Goal: Task Accomplishment & Management: Complete application form

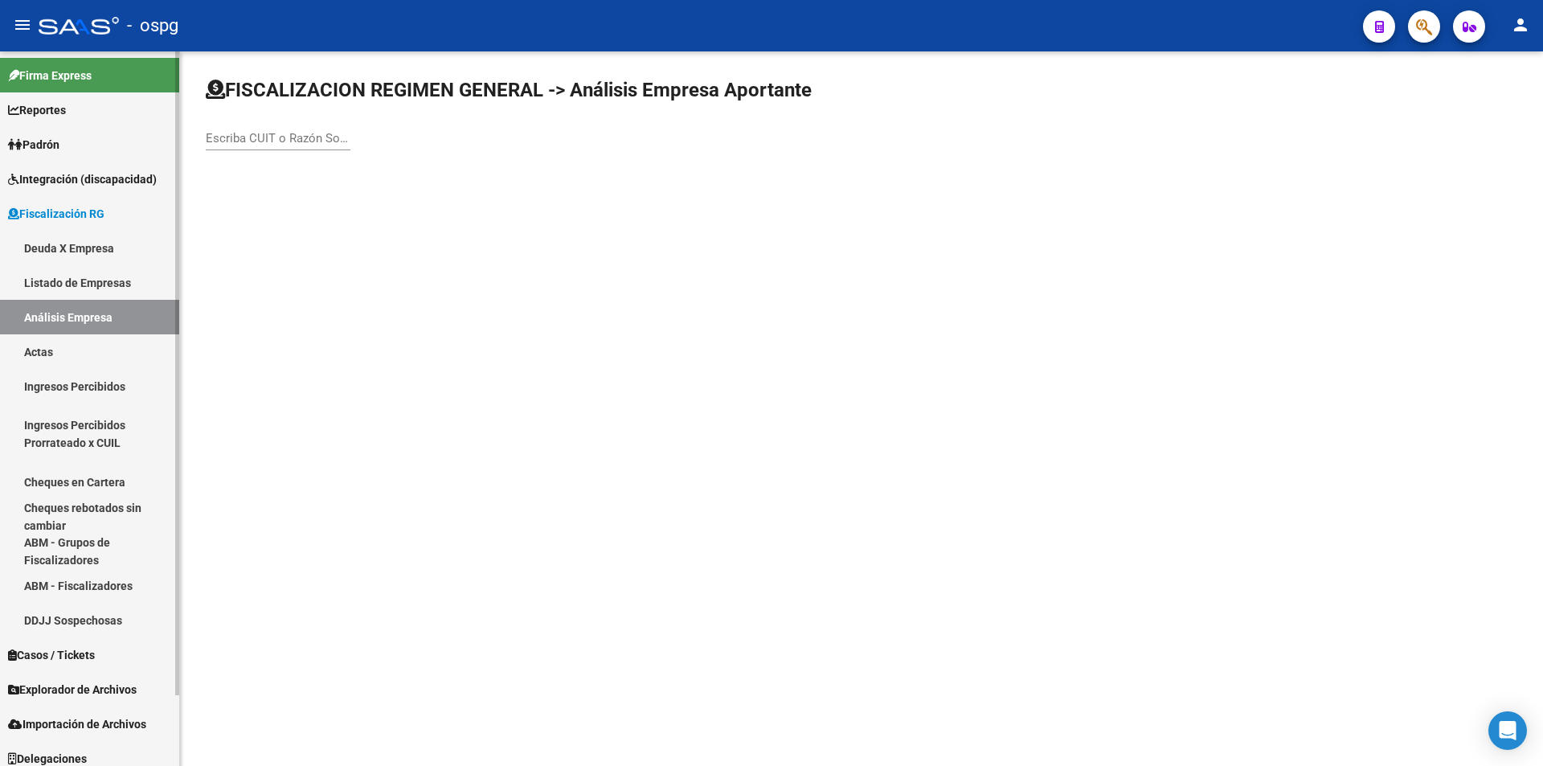
click at [62, 347] on link "Actas" at bounding box center [89, 351] width 179 height 35
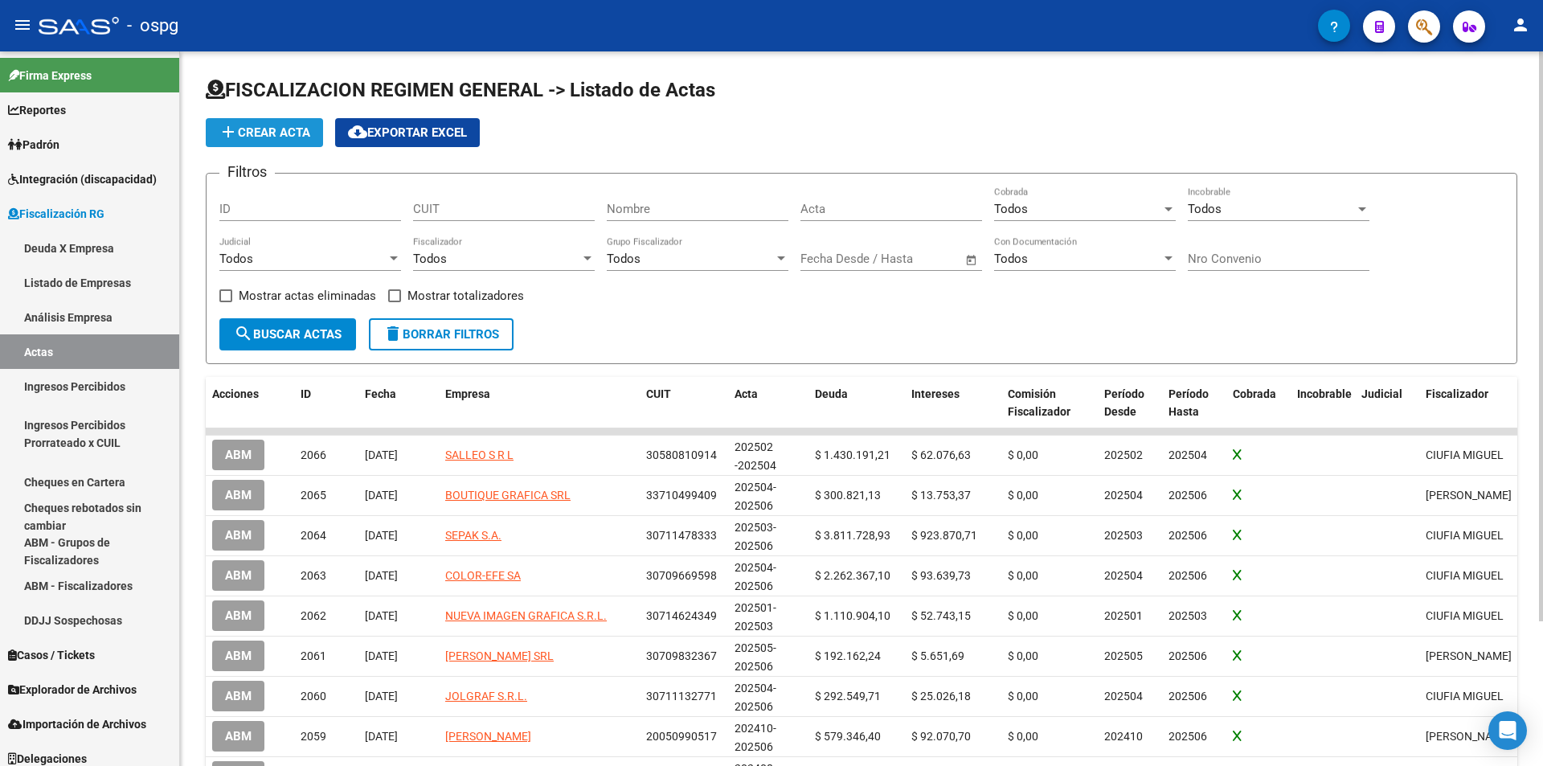
click at [275, 133] on span "add Crear Acta" at bounding box center [265, 132] width 92 height 14
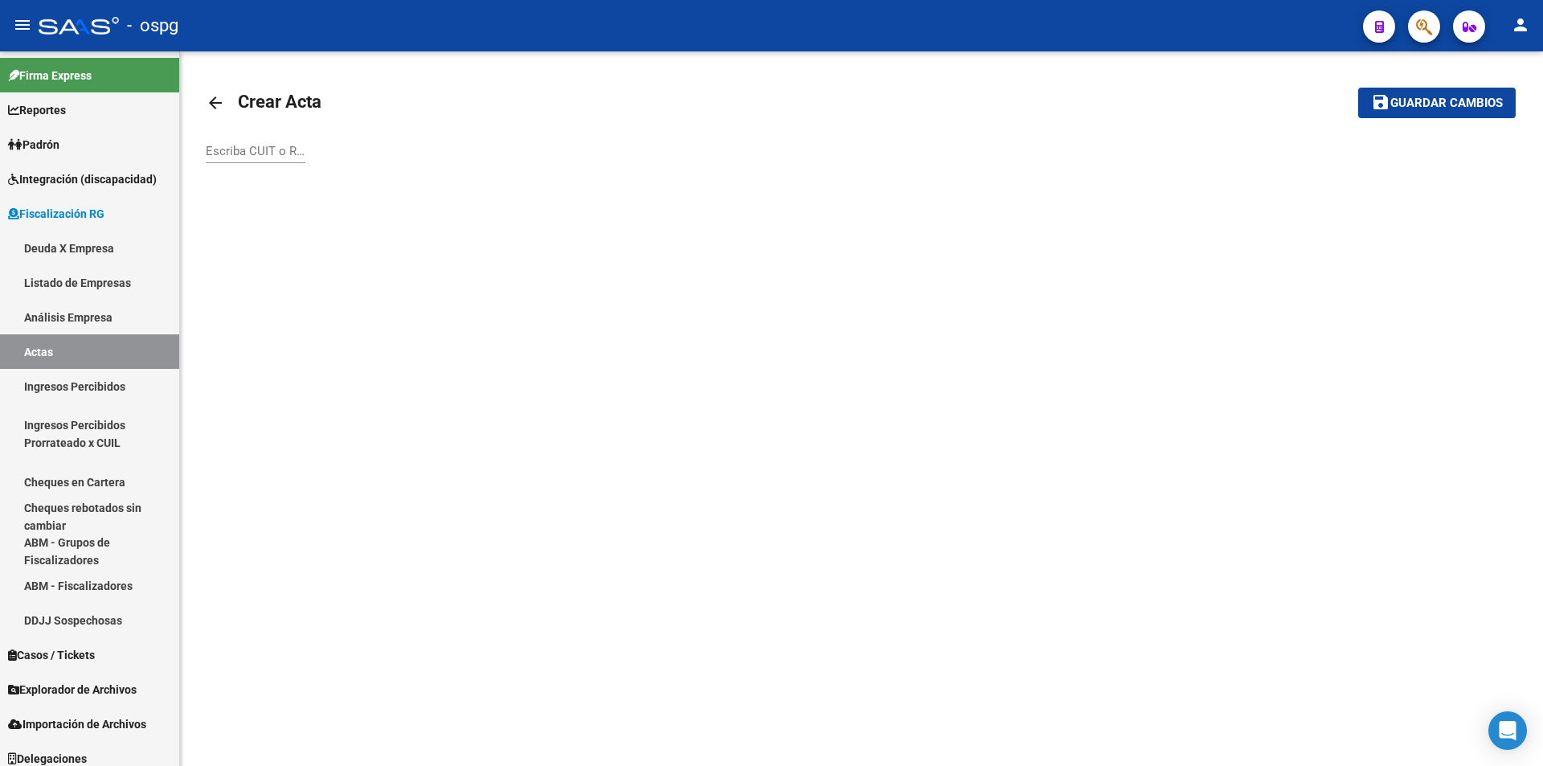
click at [258, 156] on input "Escriba CUIT o Razón Social para buscar" at bounding box center [256, 151] width 100 height 14
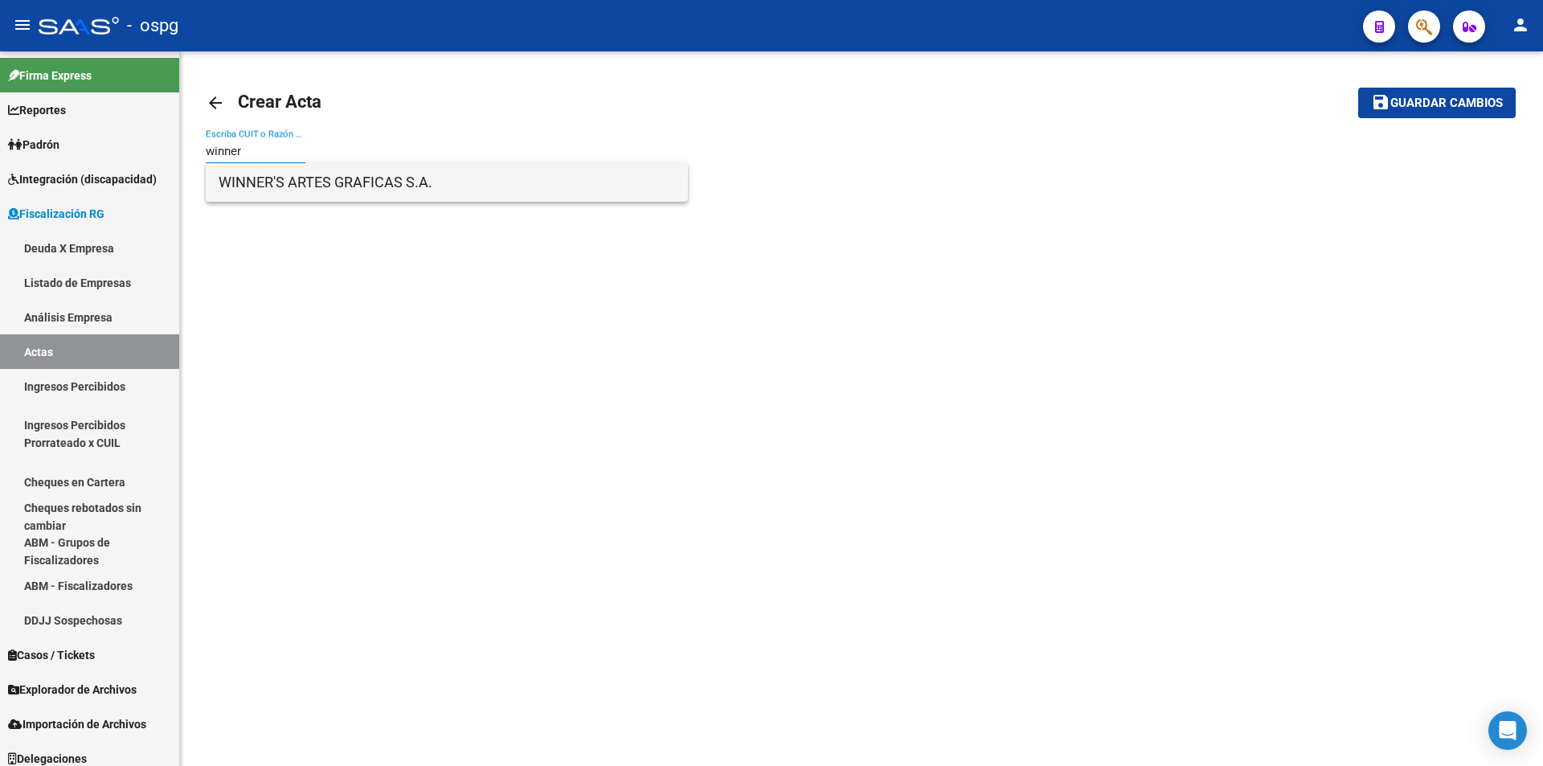
type input "winner"
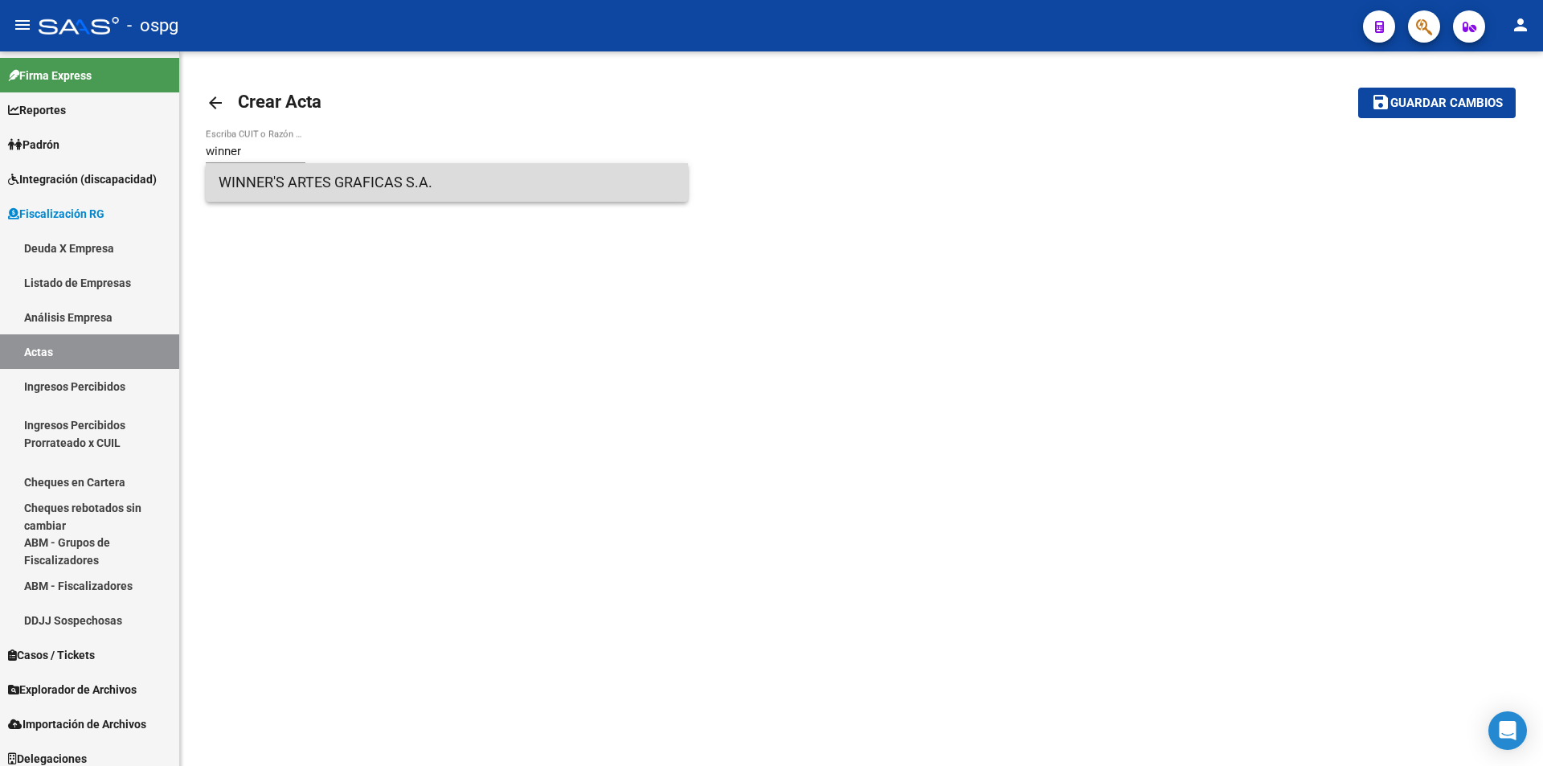
click at [284, 178] on span "WINNER'S ARTES GRAFICAS S.A." at bounding box center [447, 182] width 456 height 39
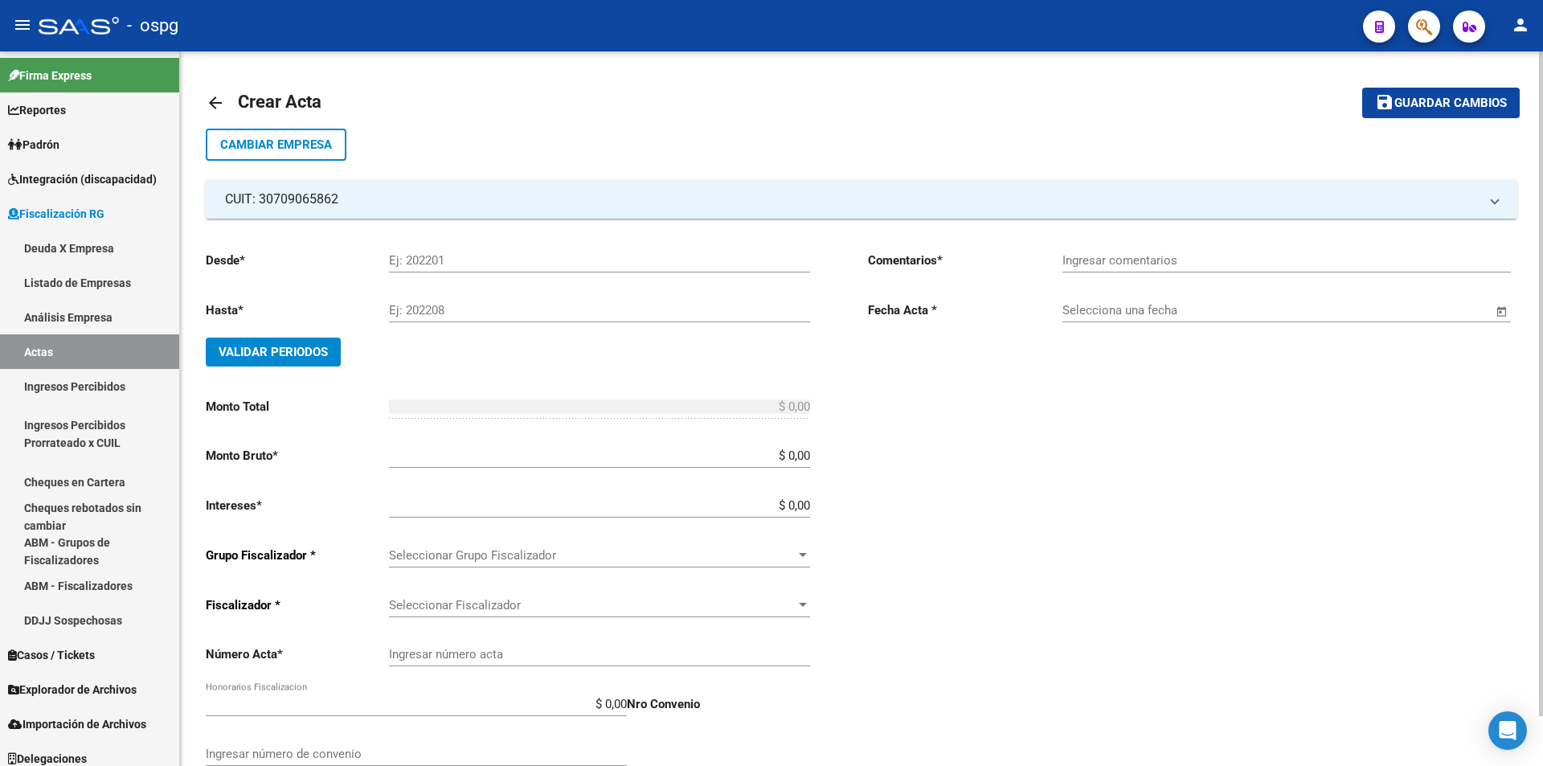
click at [442, 260] on input "Ej: 202201" at bounding box center [599, 260] width 421 height 14
type input "202505"
click at [429, 309] on input "Ej: 202208" at bounding box center [599, 310] width 421 height 14
type input "202506"
click at [297, 349] on span "Validar Periodos" at bounding box center [273, 352] width 109 height 14
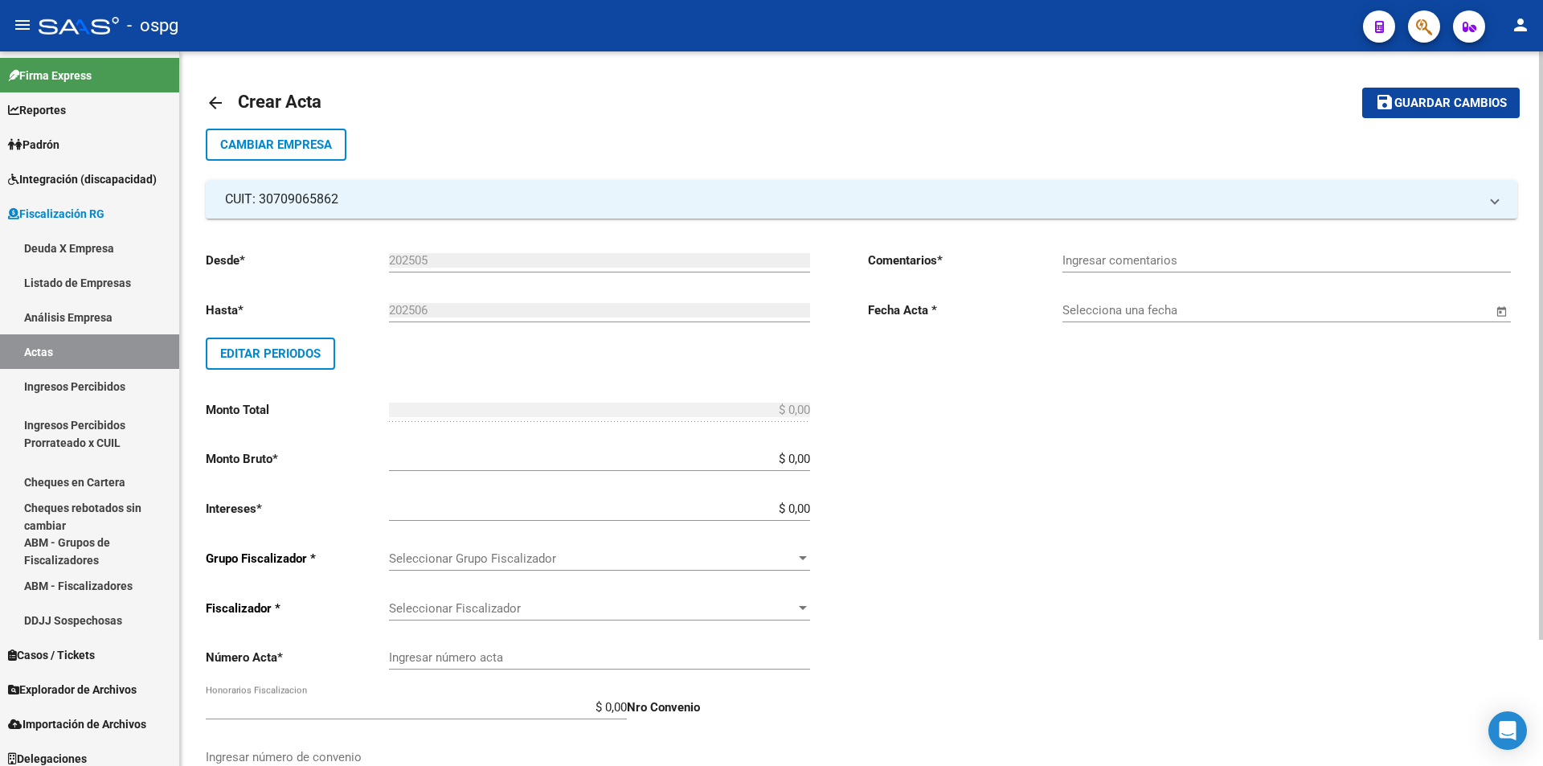
click at [1141, 265] on input "Ingresar comentarios" at bounding box center [1286, 260] width 448 height 14
type input "Recibo 43194"
click at [1501, 310] on span "Open calendar" at bounding box center [1502, 311] width 39 height 39
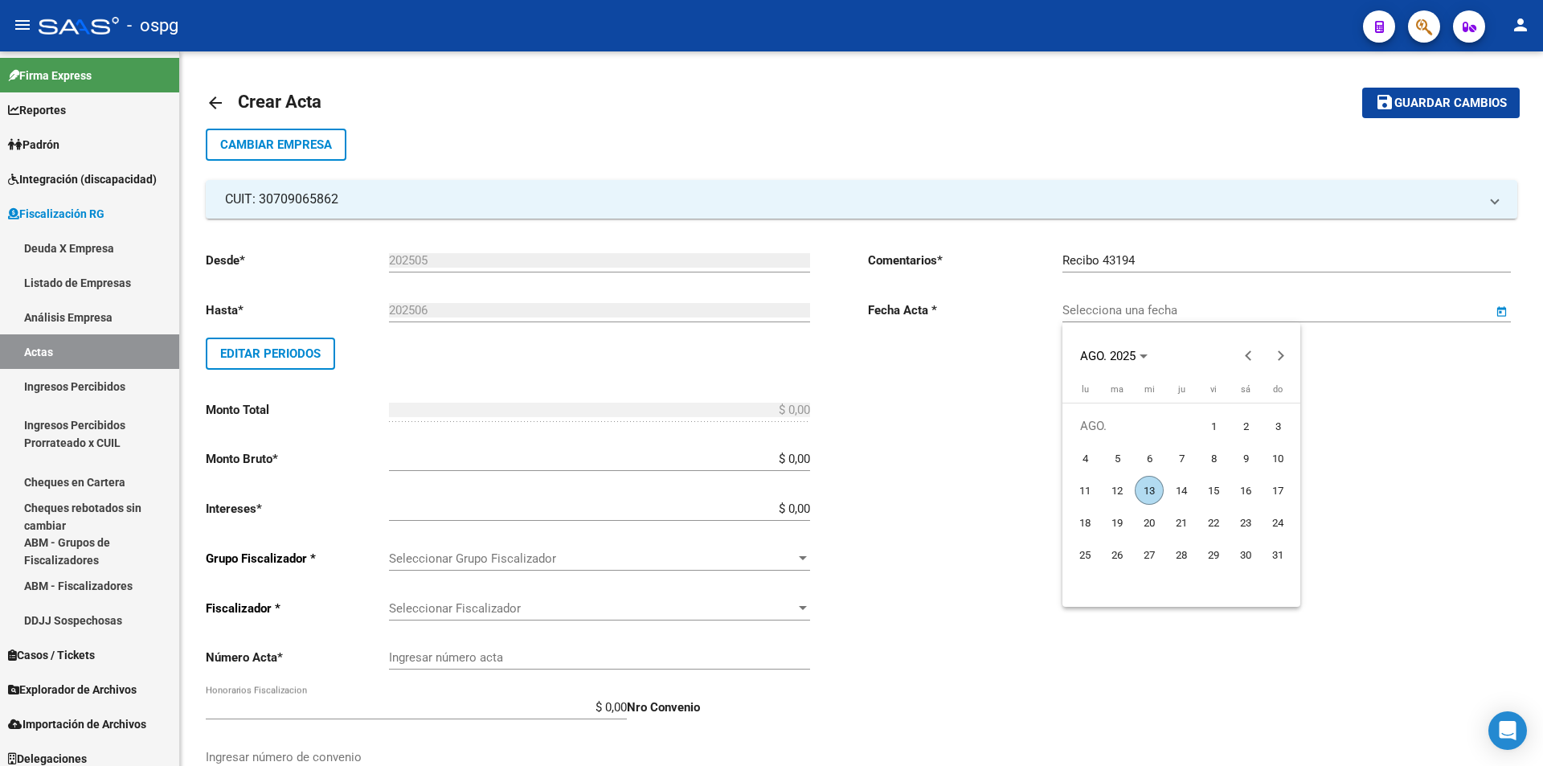
click at [1144, 492] on span "13" at bounding box center [1149, 490] width 29 height 29
type input "[DATE]"
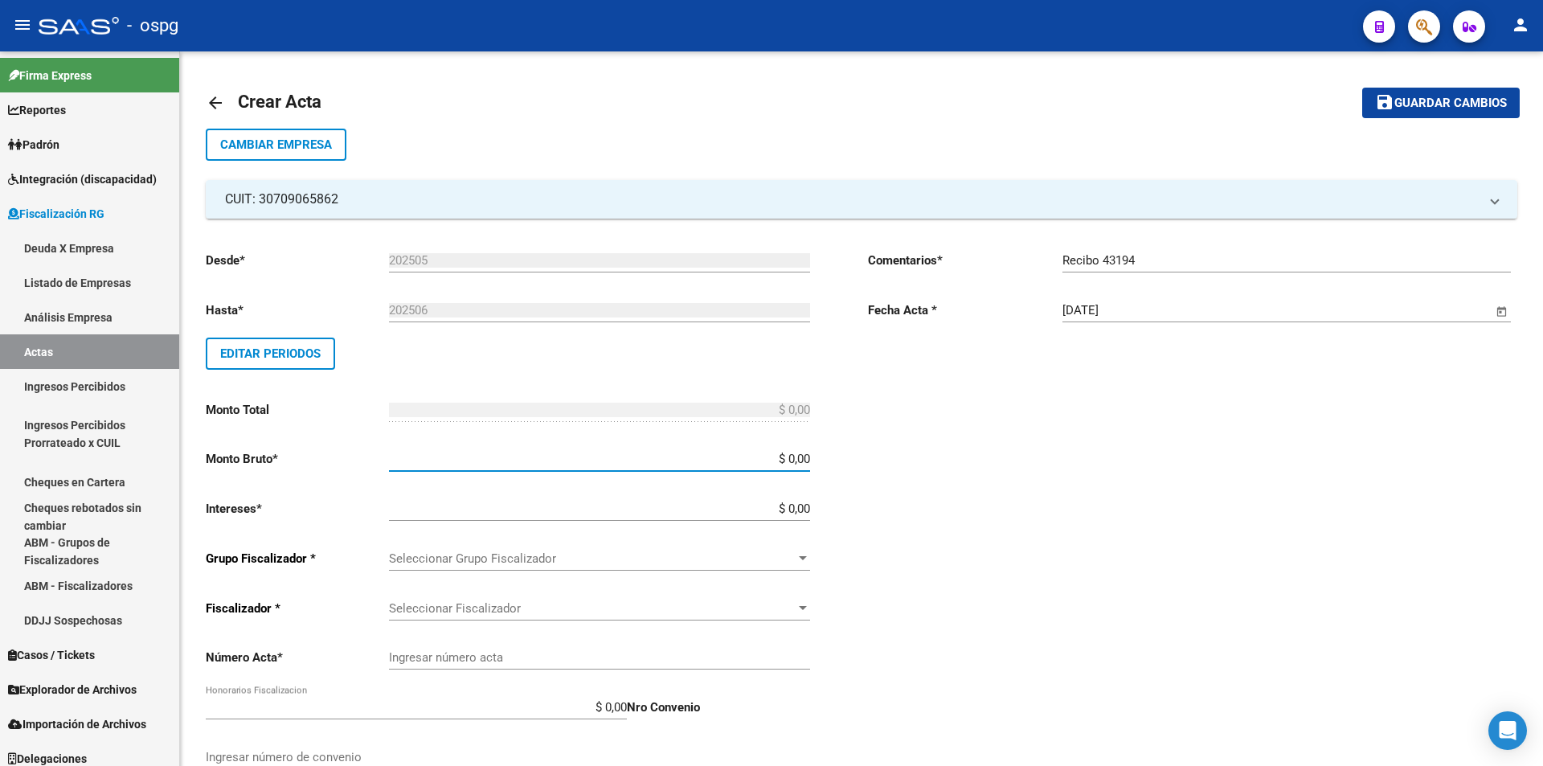
click at [808, 457] on input "$ 0,00" at bounding box center [599, 459] width 421 height 14
type input "$ 785.125,23"
click at [808, 507] on input "$ 0,00" at bounding box center [599, 508] width 421 height 14
type input "$ 24.086,67"
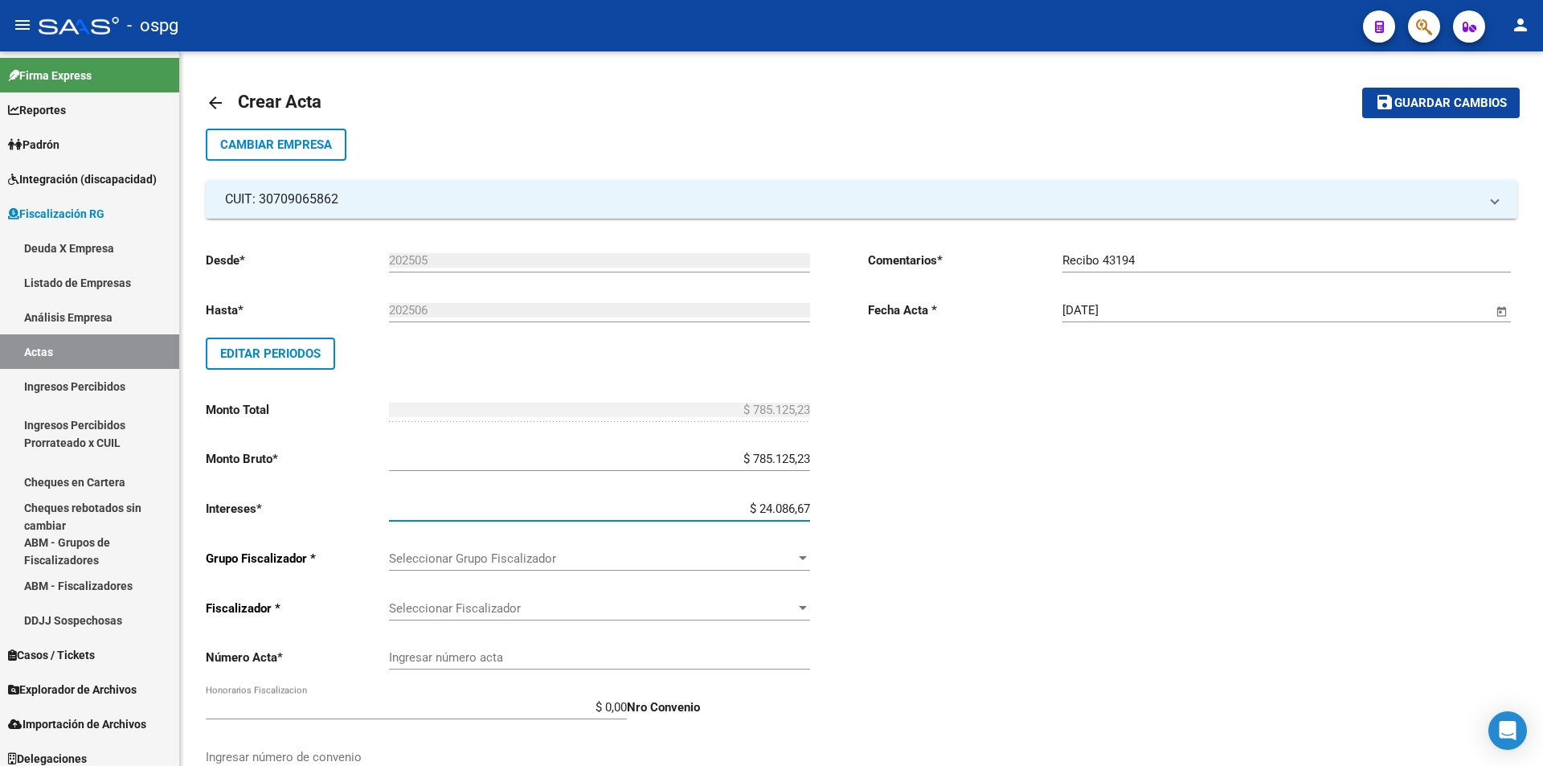
type input "$ 809.211,90"
drag, startPoint x: 887, startPoint y: 460, endPoint x: 898, endPoint y: 458, distance: 11.5
click at [892, 460] on div "Comentarios * Recibo 43194 Ingresar comentarios Fecha Acta * [DATE] Selecciona …" at bounding box center [1192, 559] width 649 height 643
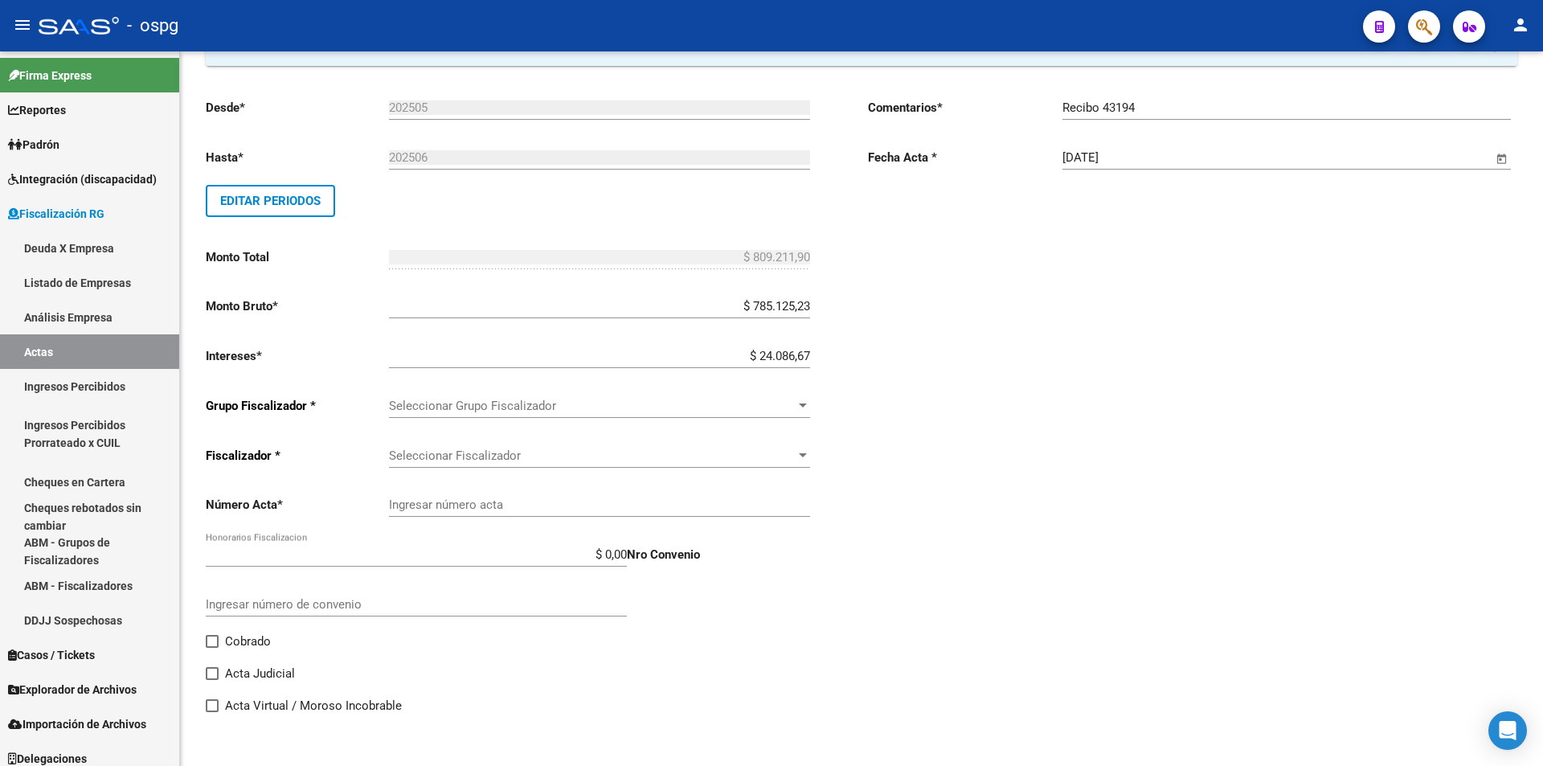
scroll to position [153, 0]
click at [798, 403] on div at bounding box center [803, 405] width 14 height 13
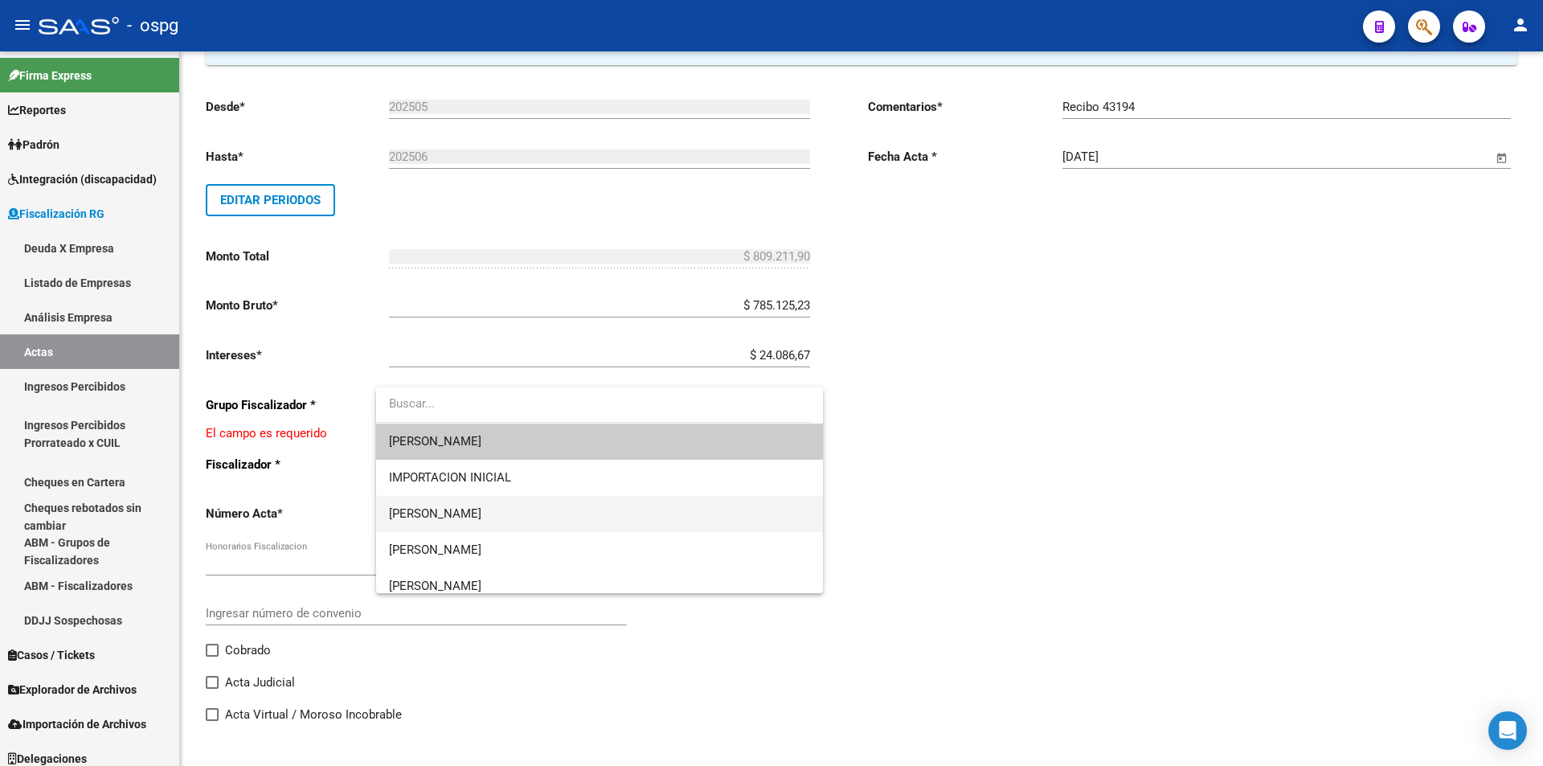
click at [724, 514] on span "[PERSON_NAME]" at bounding box center [599, 514] width 421 height 36
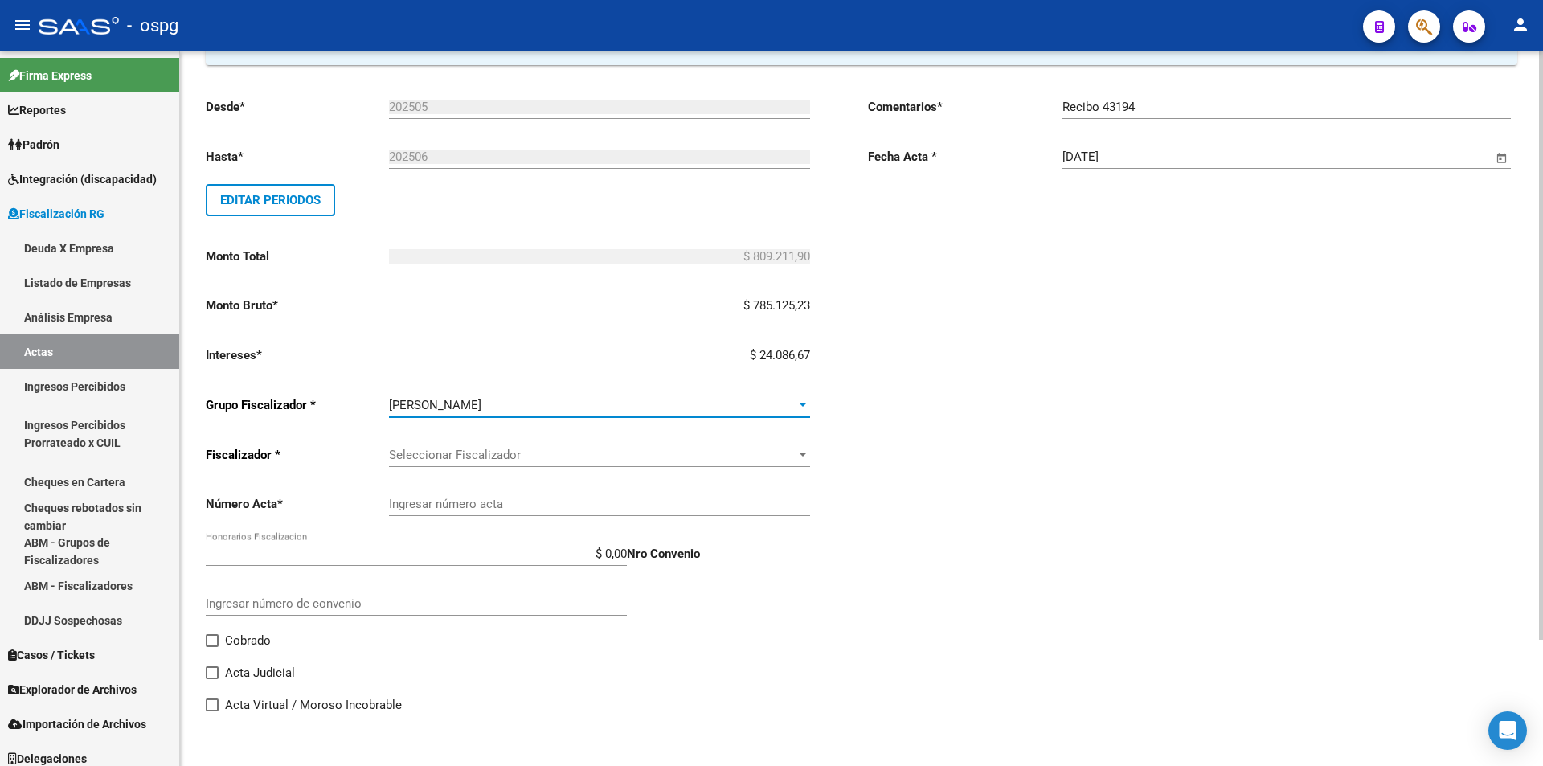
click at [791, 453] on span "Seleccionar Fiscalizador" at bounding box center [592, 455] width 407 height 14
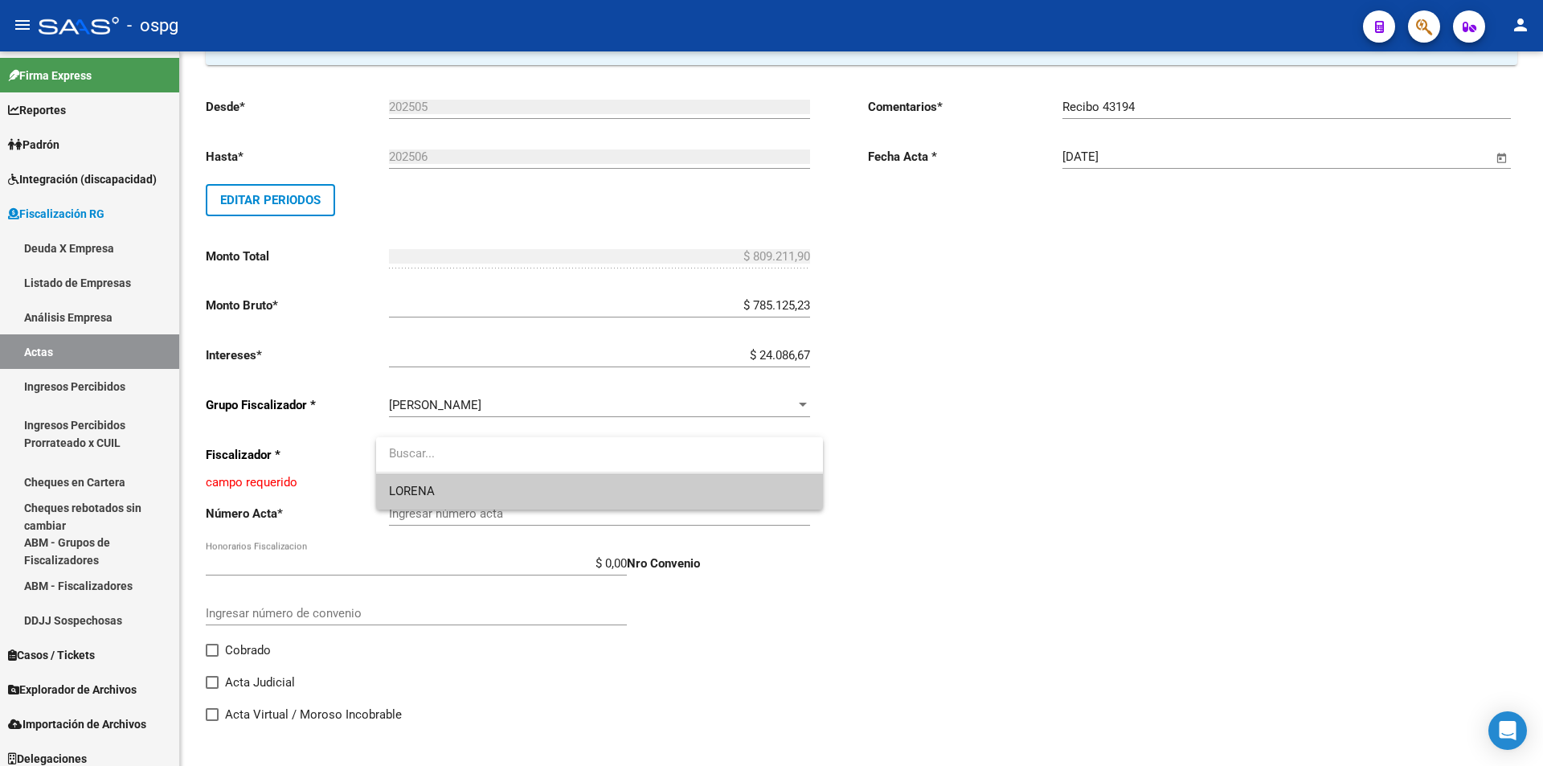
click at [747, 496] on span "LORENA" at bounding box center [599, 491] width 421 height 36
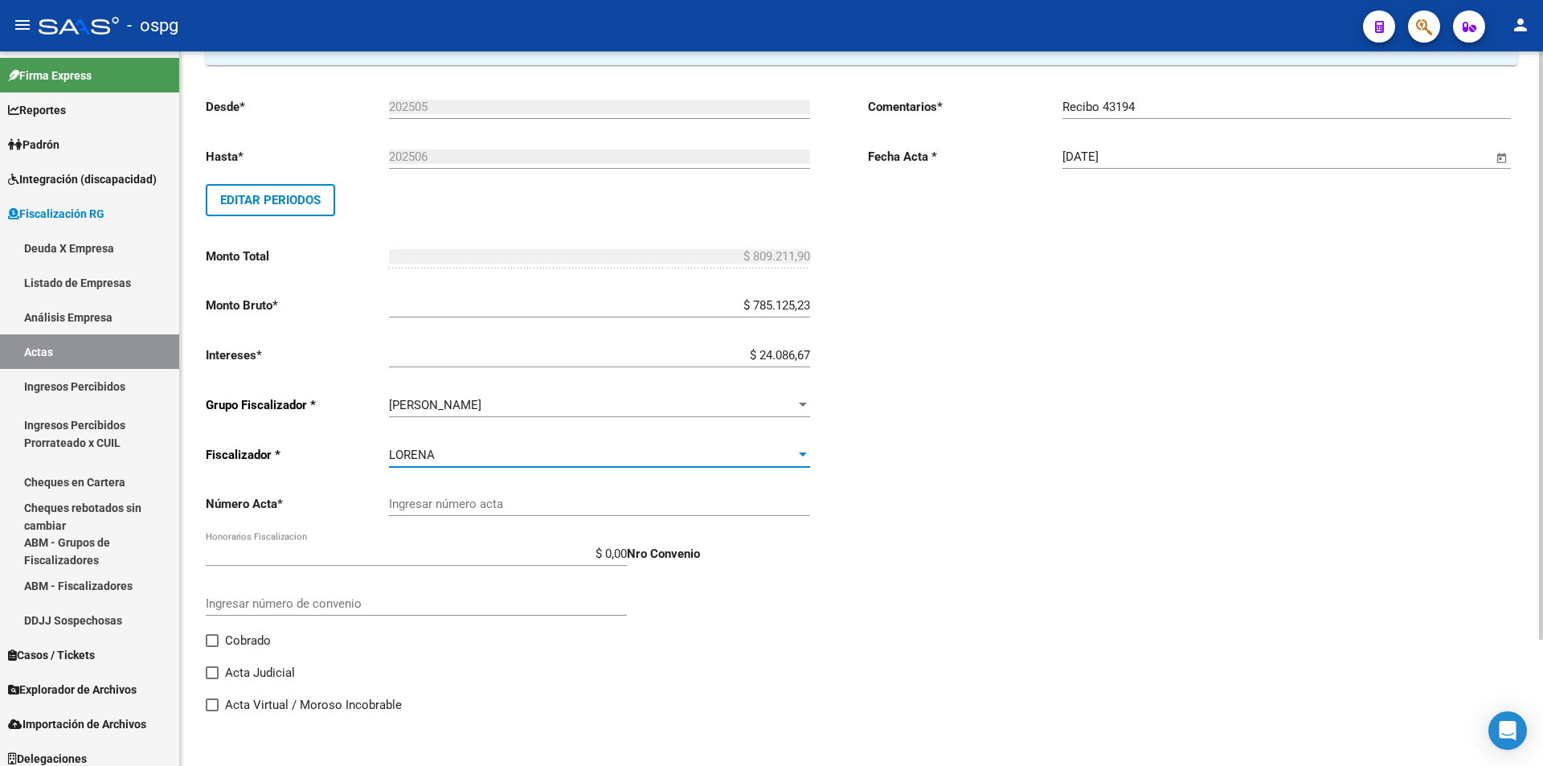
click at [762, 509] on input "Ingresar número acta" at bounding box center [599, 504] width 421 height 14
type input "202505-202506"
click at [218, 638] on span at bounding box center [212, 640] width 13 height 13
click at [212, 647] on input "Cobrado" at bounding box center [211, 647] width 1 height 1
checkbox input "true"
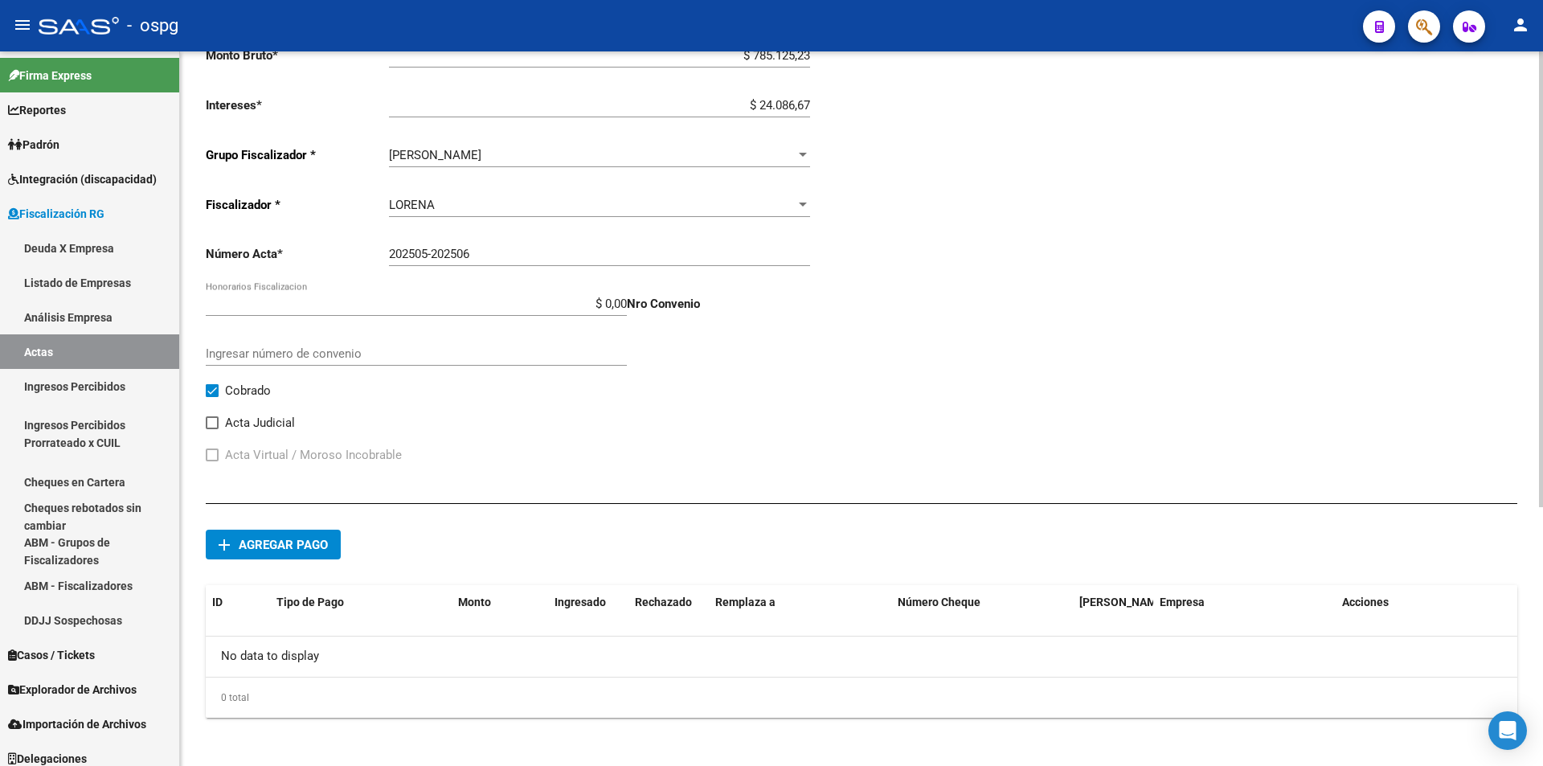
scroll to position [407, 0]
click at [316, 543] on span "Agregar pago" at bounding box center [283, 541] width 89 height 14
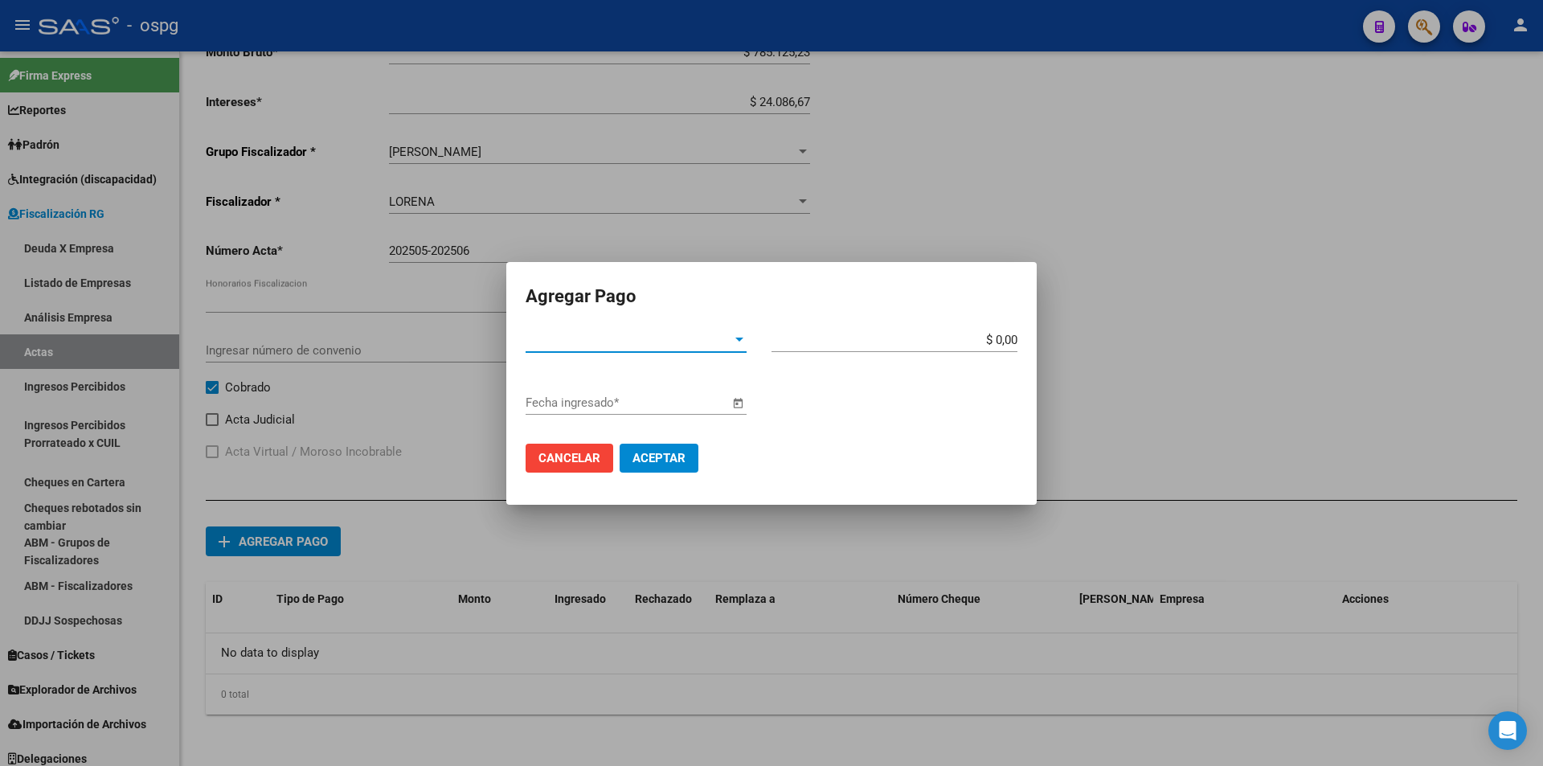
click at [734, 341] on div at bounding box center [739, 339] width 14 height 13
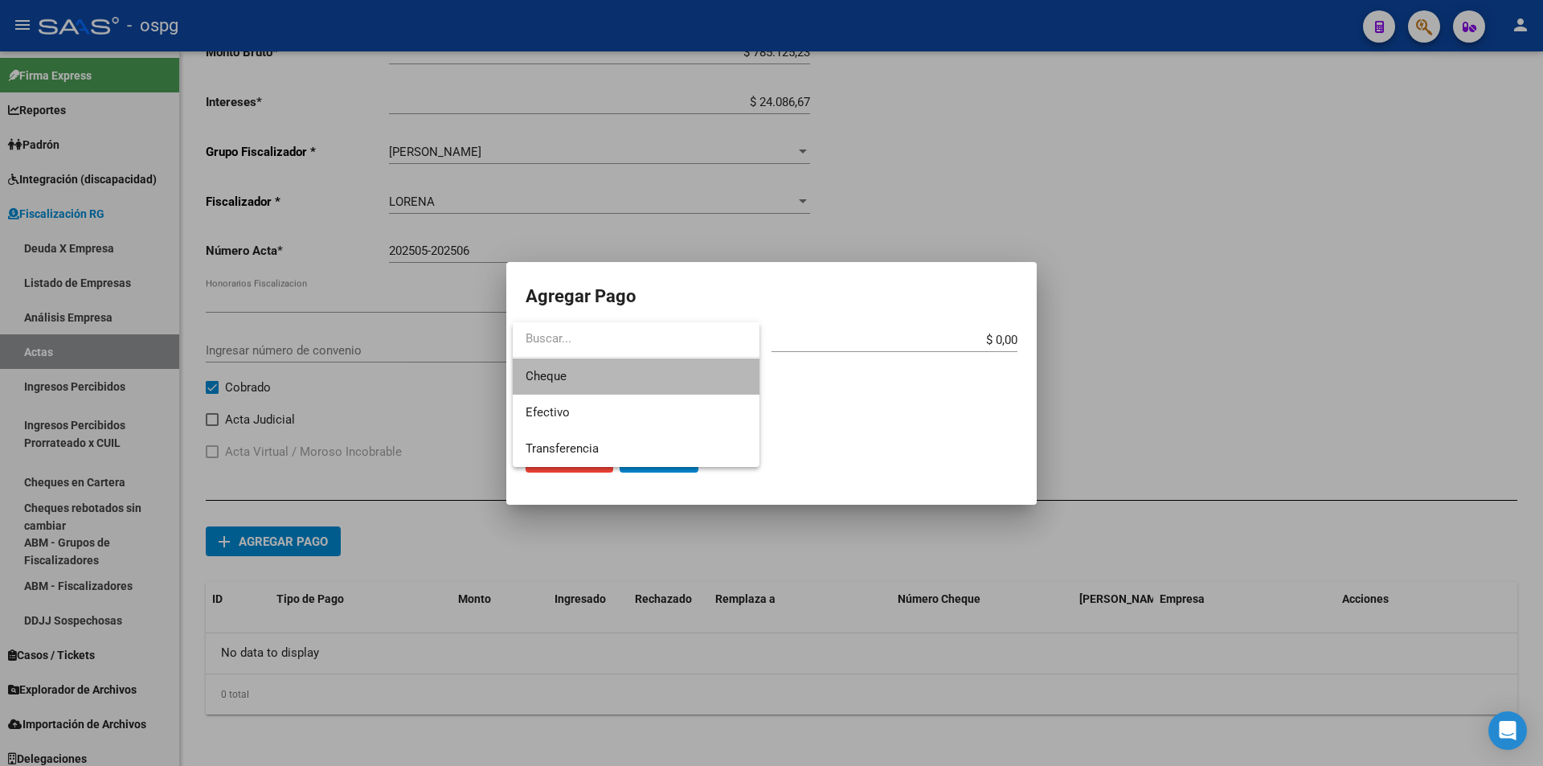
click at [686, 380] on span "Cheque" at bounding box center [636, 376] width 221 height 36
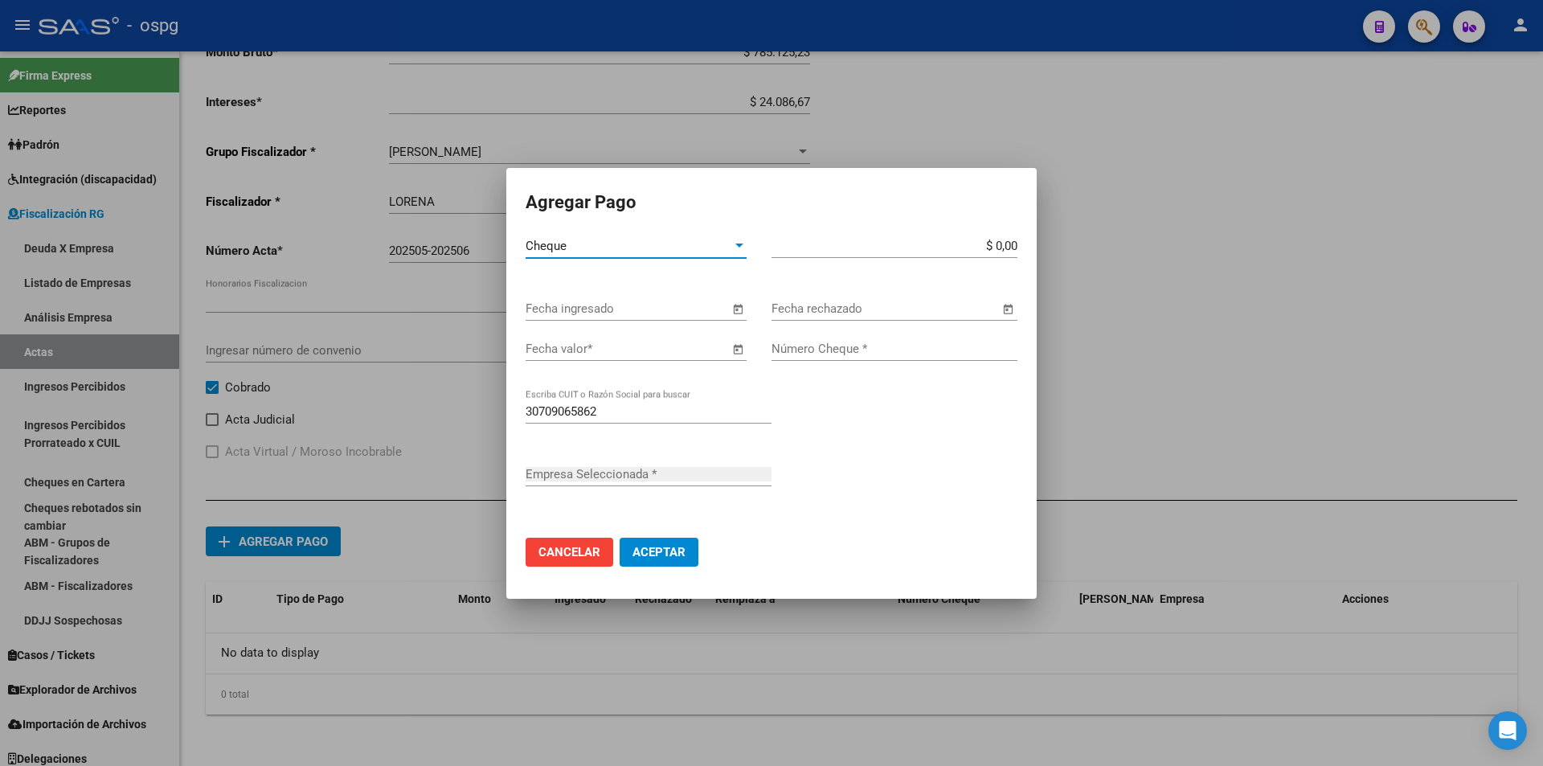
type input "WINNER'S ARTES GRAFICAS S.A."
click at [739, 307] on span "Open calendar" at bounding box center [737, 309] width 39 height 39
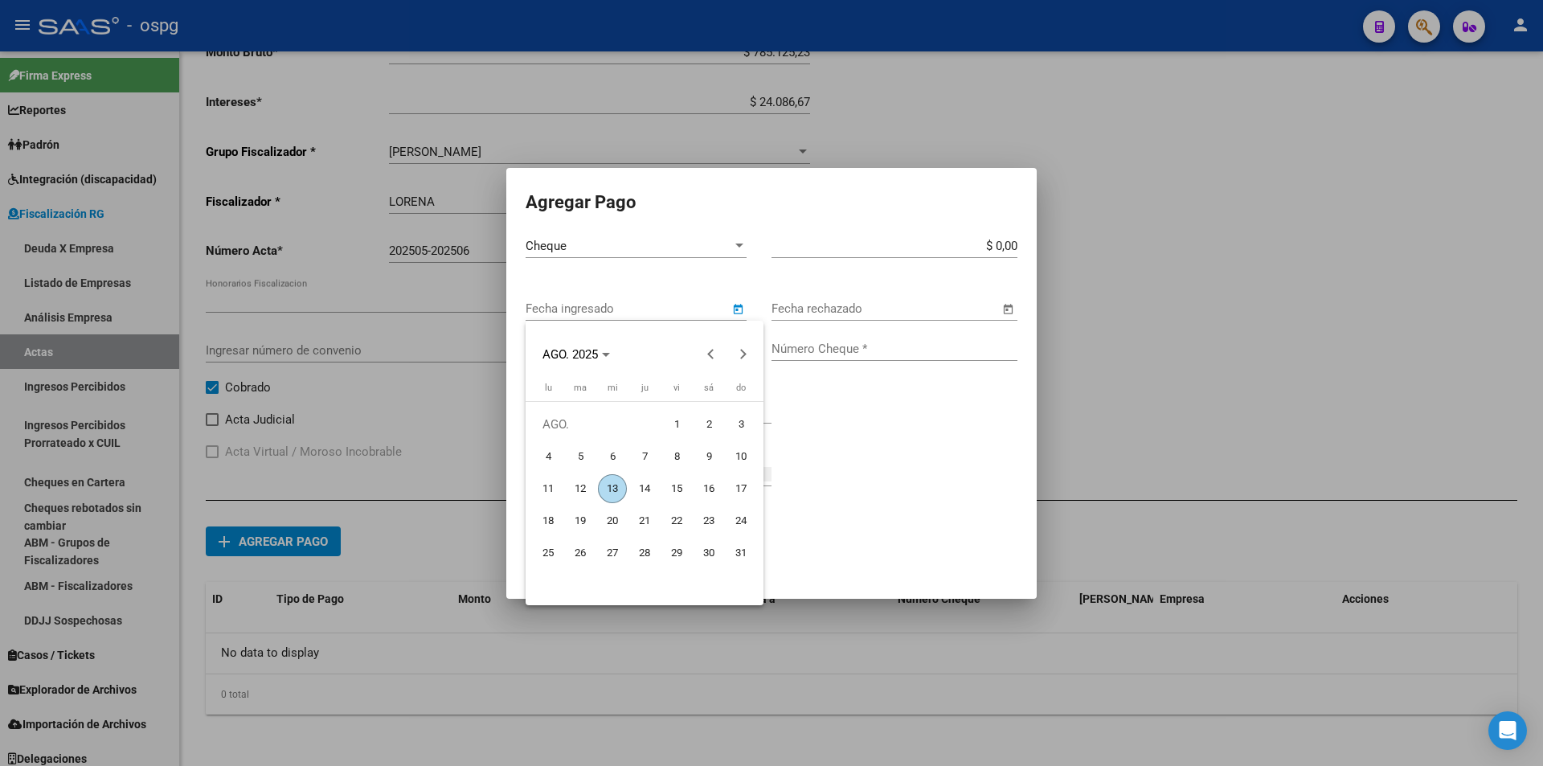
click at [613, 484] on span "13" at bounding box center [612, 488] width 29 height 29
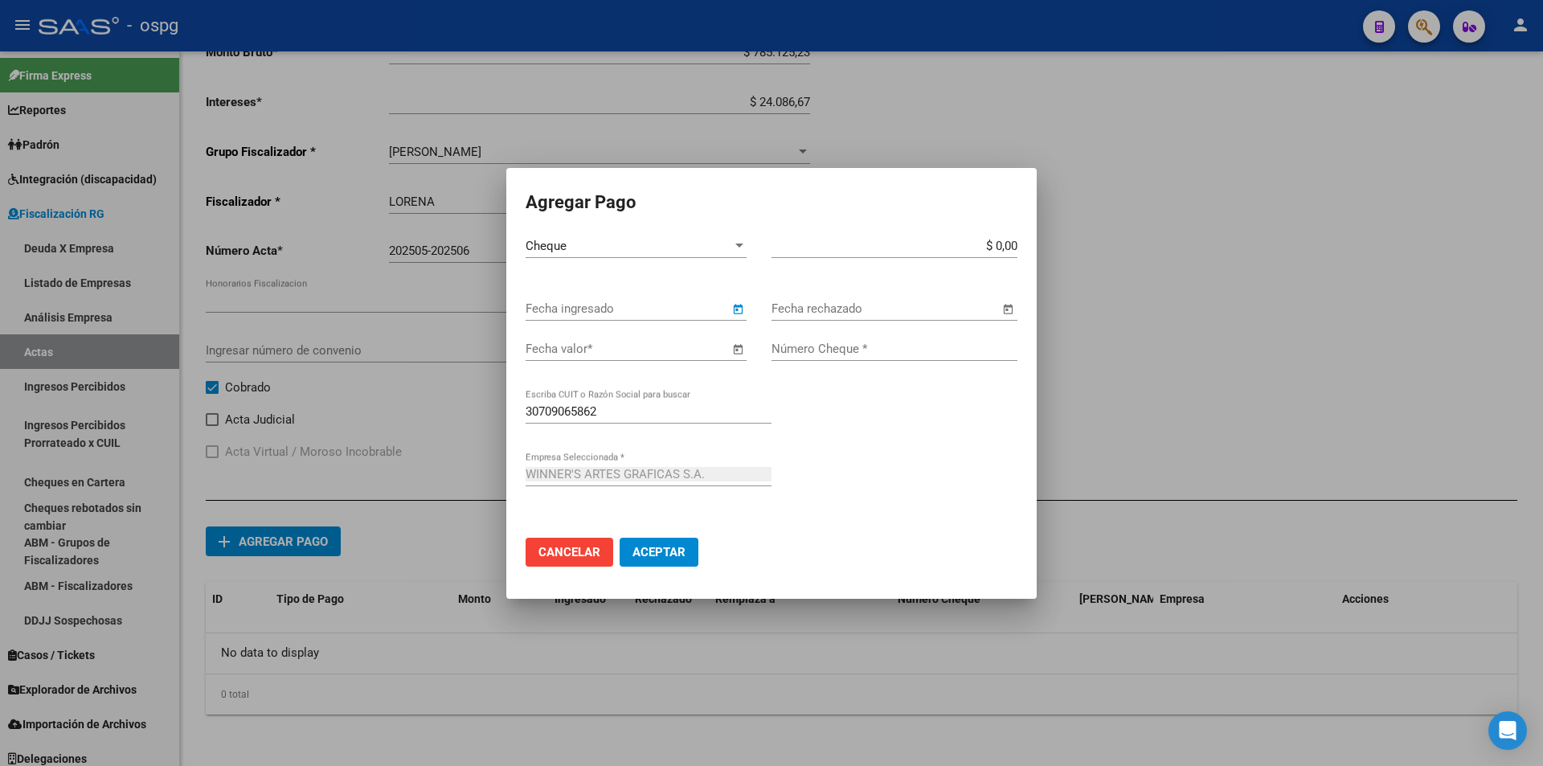
type input "[DATE]"
click at [740, 350] on span "Open calendar" at bounding box center [737, 349] width 39 height 39
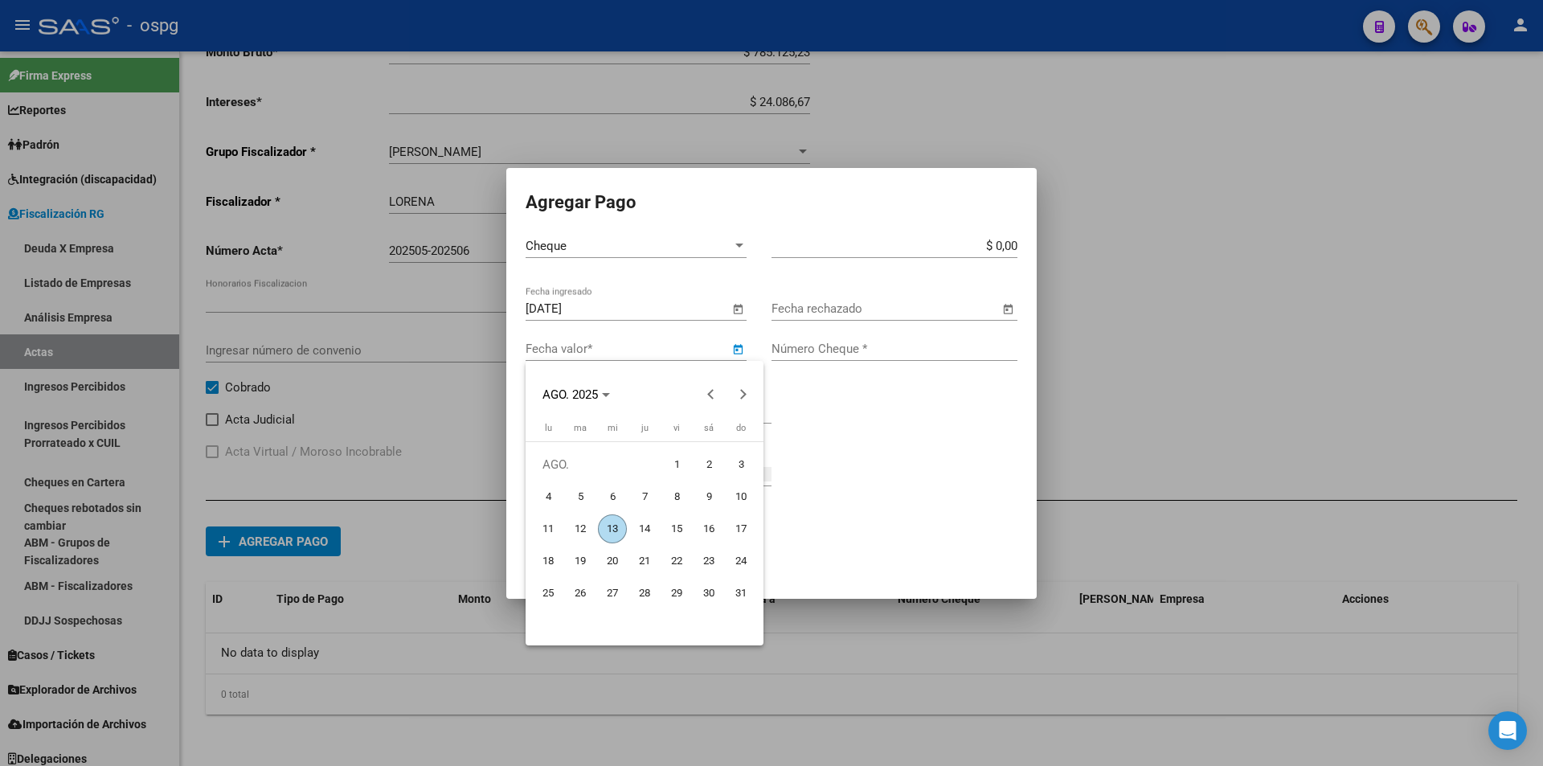
click at [614, 530] on span "13" at bounding box center [612, 528] width 29 height 29
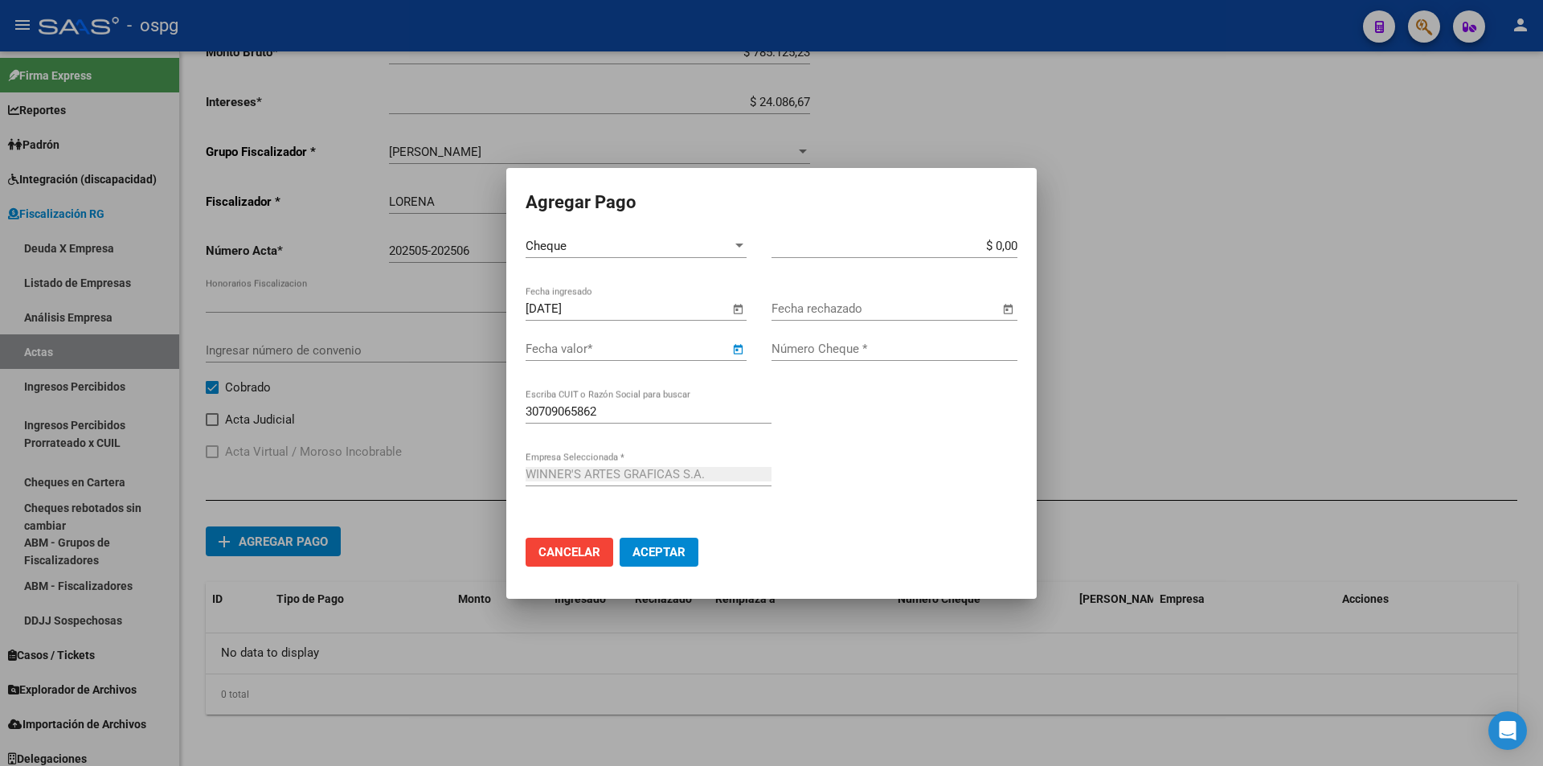
type input "[DATE]"
click at [1014, 243] on input "$ 0,00" at bounding box center [894, 246] width 246 height 14
type input "$ 404.605,95"
click at [894, 352] on input "Número Cheque *" at bounding box center [894, 349] width 246 height 14
type input "090000158"
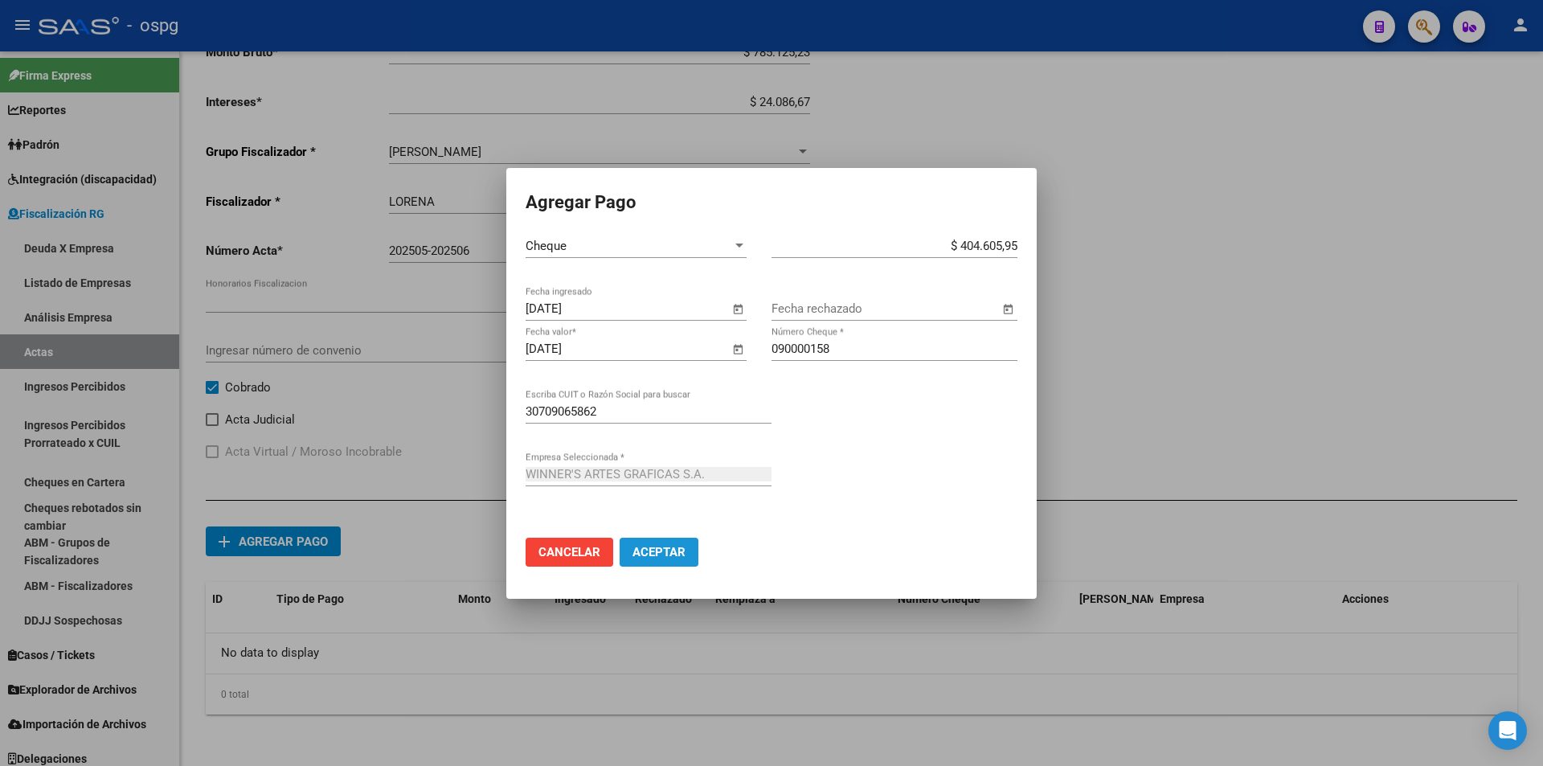
click at [666, 552] on span "Aceptar" at bounding box center [658, 552] width 53 height 14
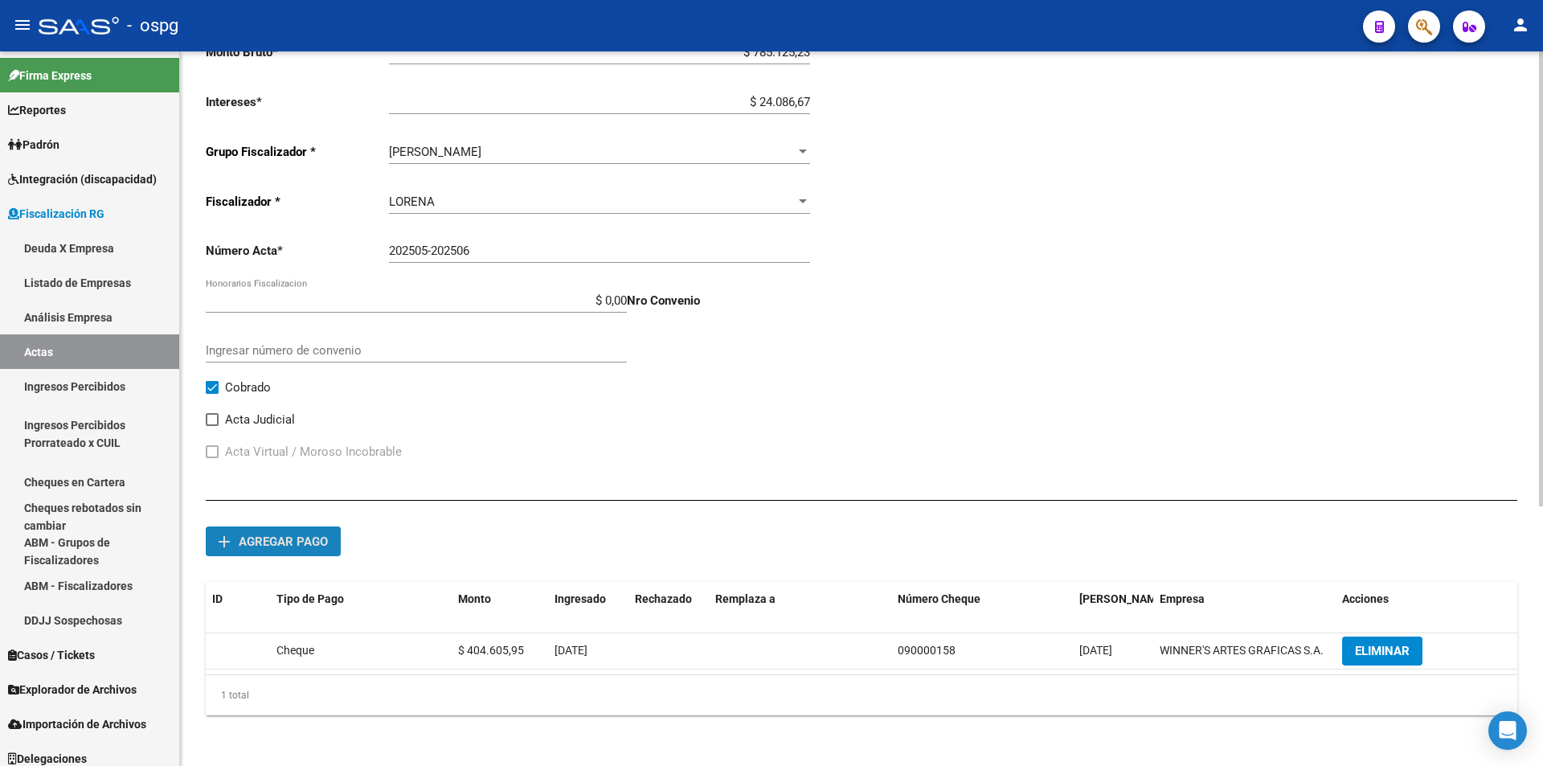
click at [290, 538] on span "Agregar pago" at bounding box center [283, 541] width 89 height 14
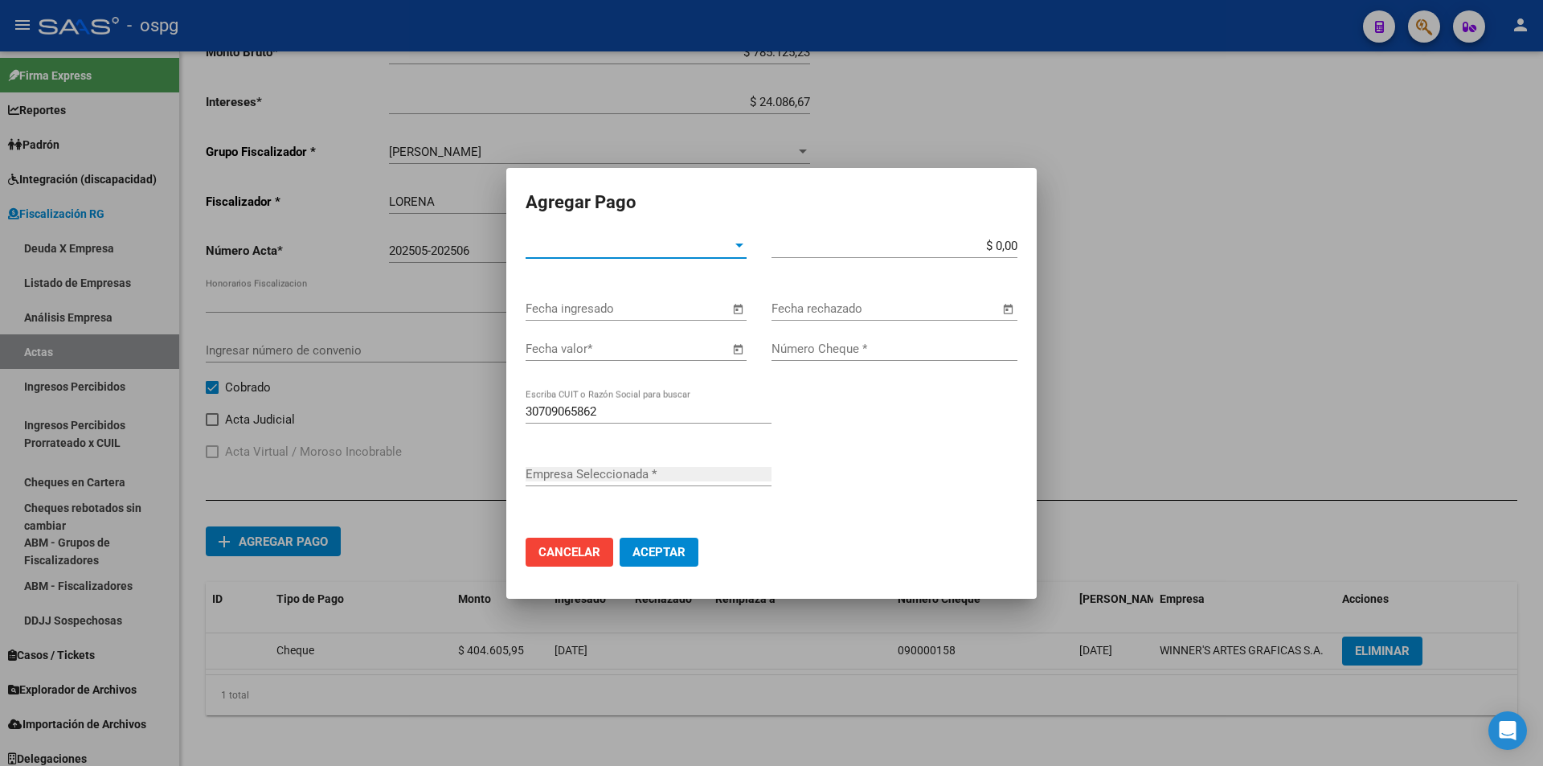
type input "WINNER'S ARTES GRAFICAS S.A."
click at [738, 253] on div "Tipo de Pago * Tipo de Pago *" at bounding box center [636, 246] width 221 height 24
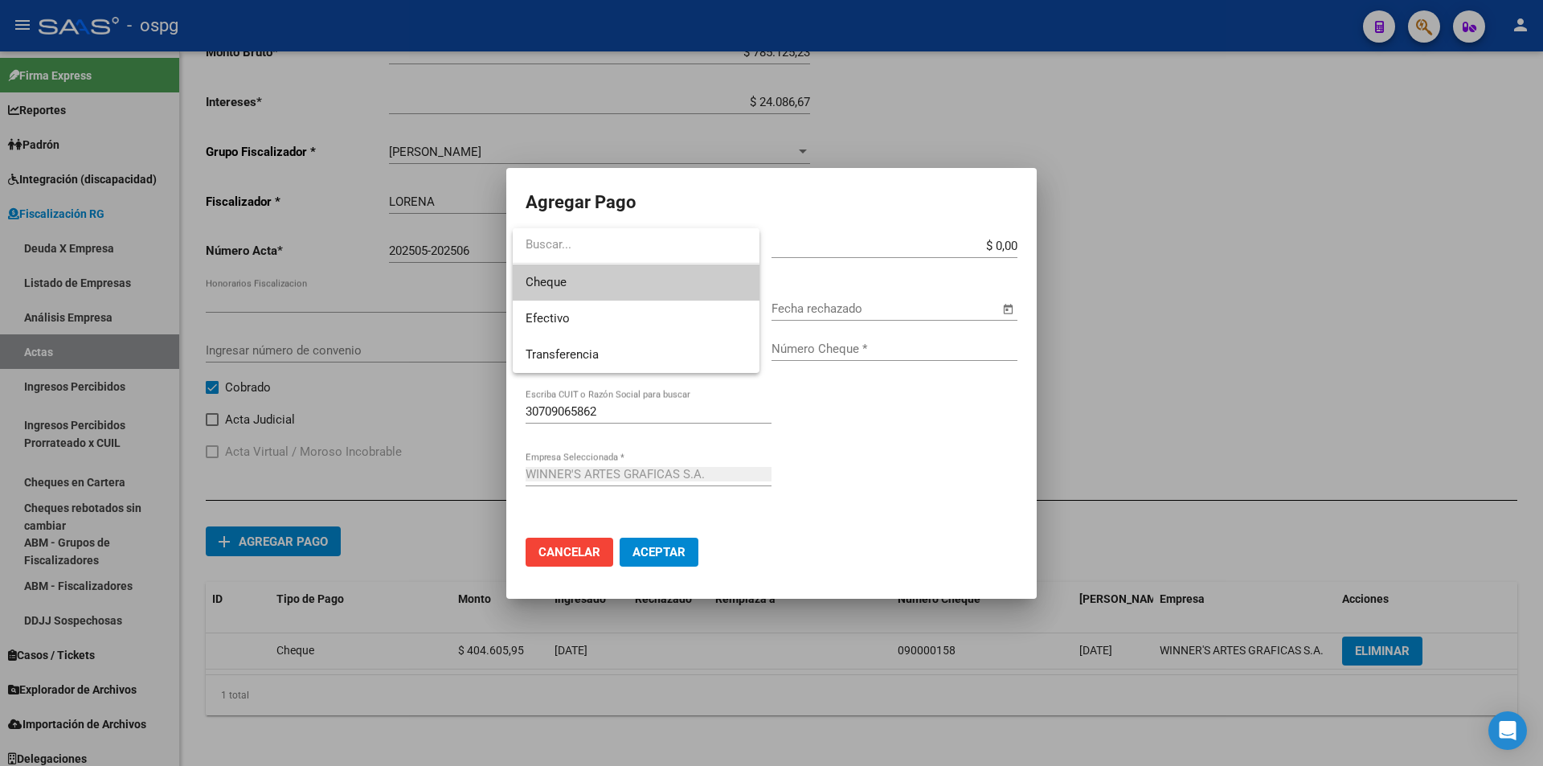
click at [713, 283] on span "Cheque" at bounding box center [636, 282] width 221 height 36
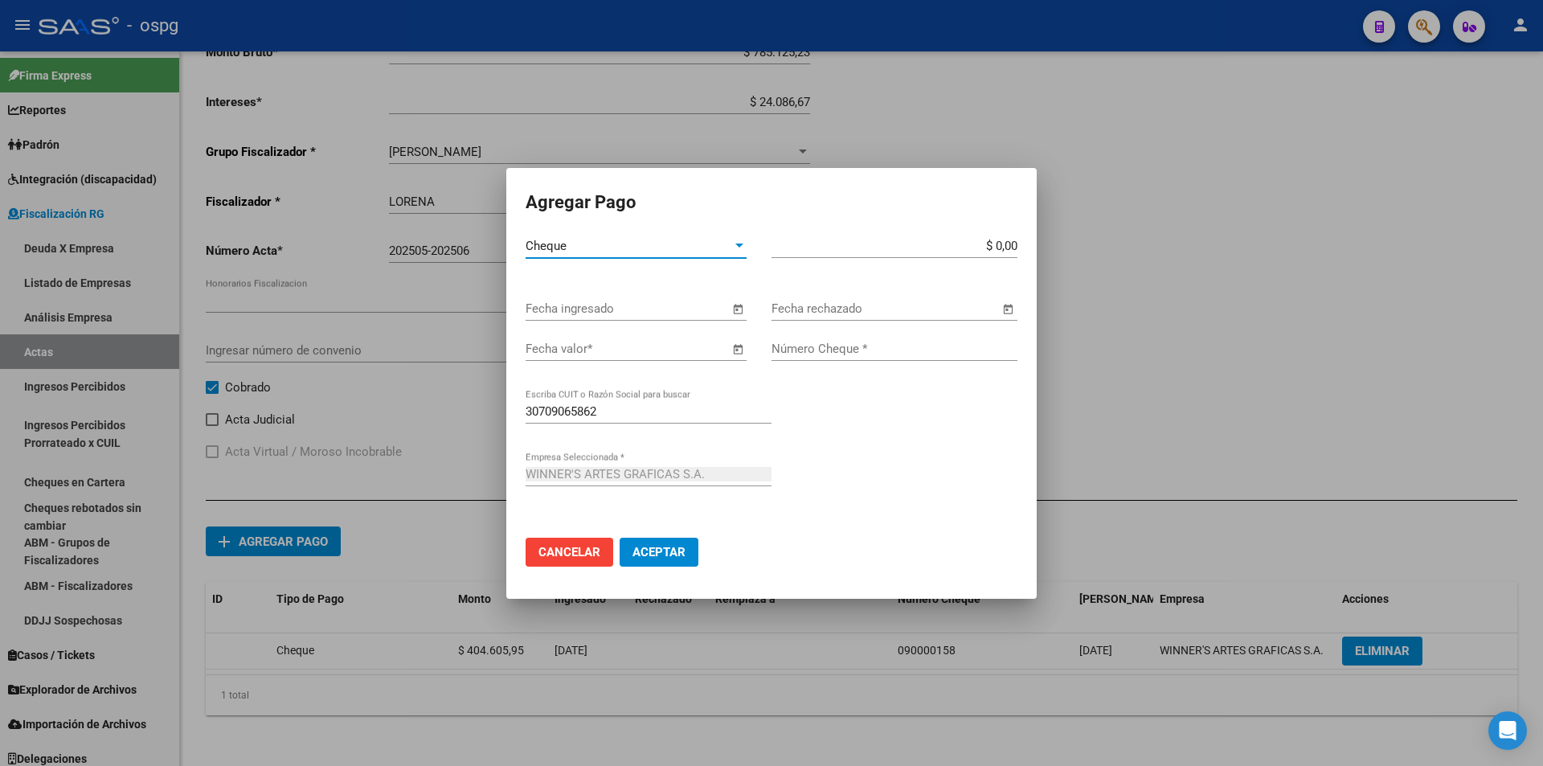
click at [739, 308] on span "Open calendar" at bounding box center [737, 309] width 39 height 39
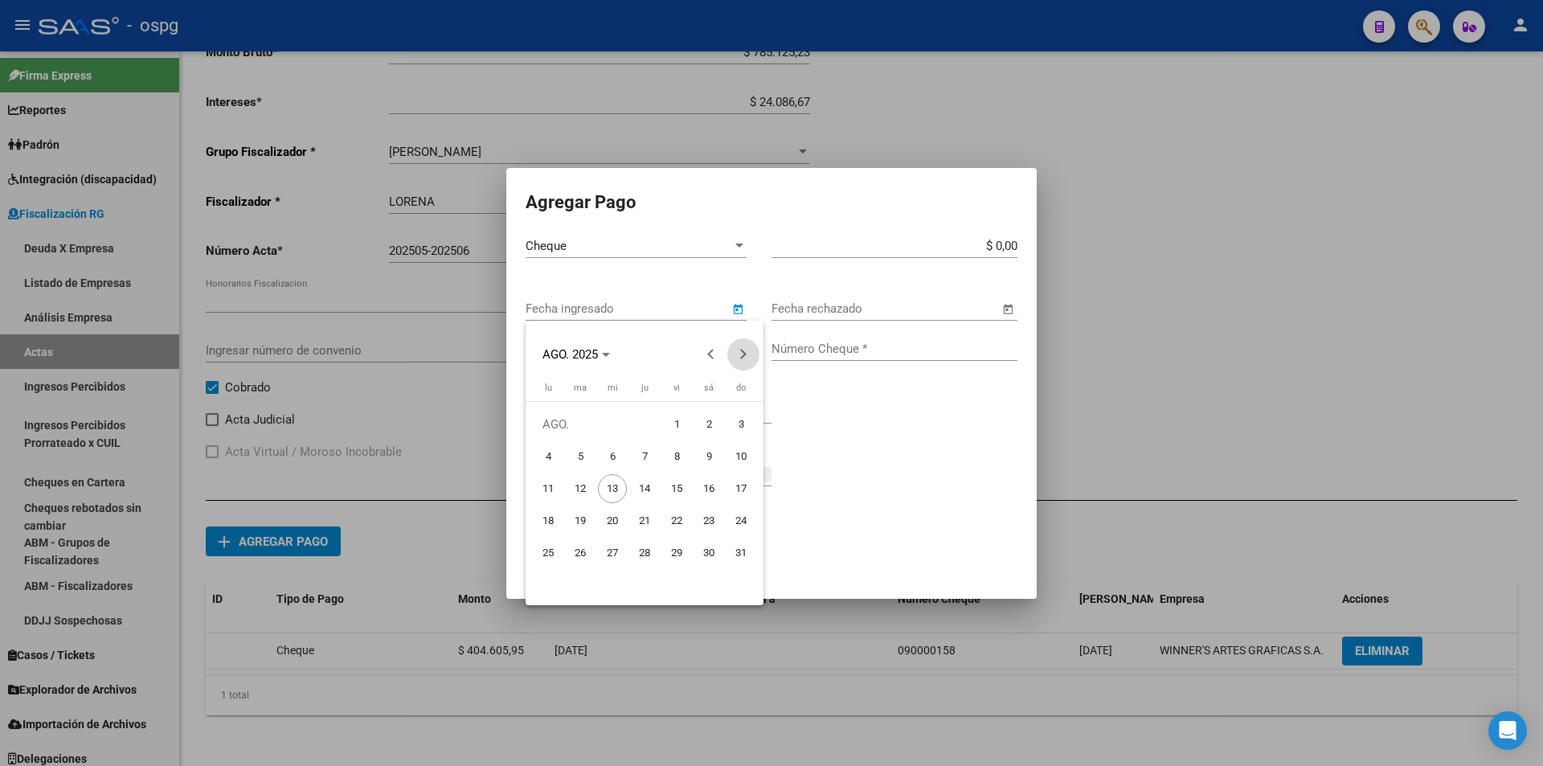
click at [736, 353] on button "Next month" at bounding box center [743, 354] width 32 height 32
click at [649, 513] on span "18" at bounding box center [644, 520] width 29 height 29
type input "[DATE]"
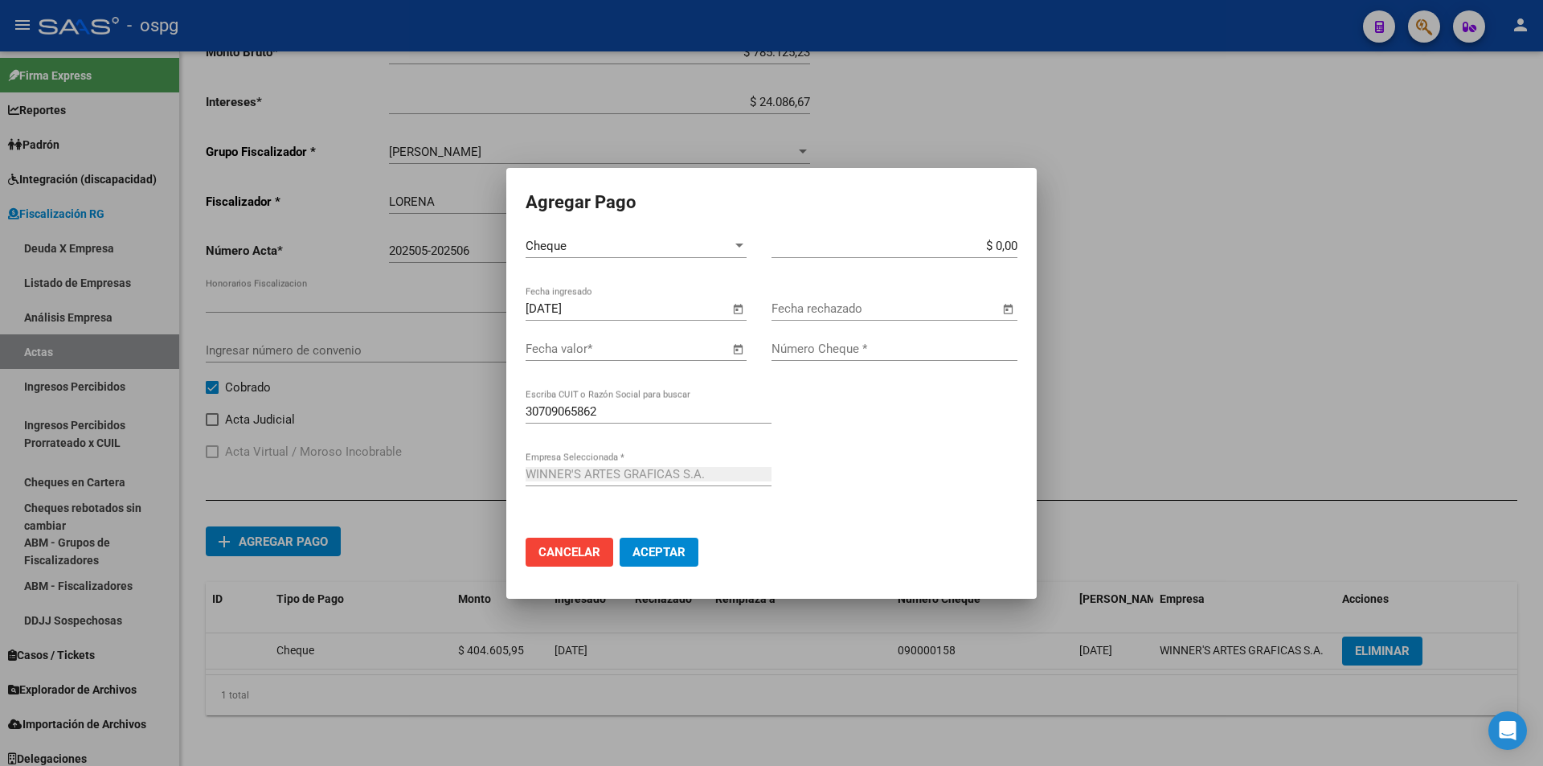
click at [737, 350] on span "Open calendar" at bounding box center [737, 349] width 39 height 39
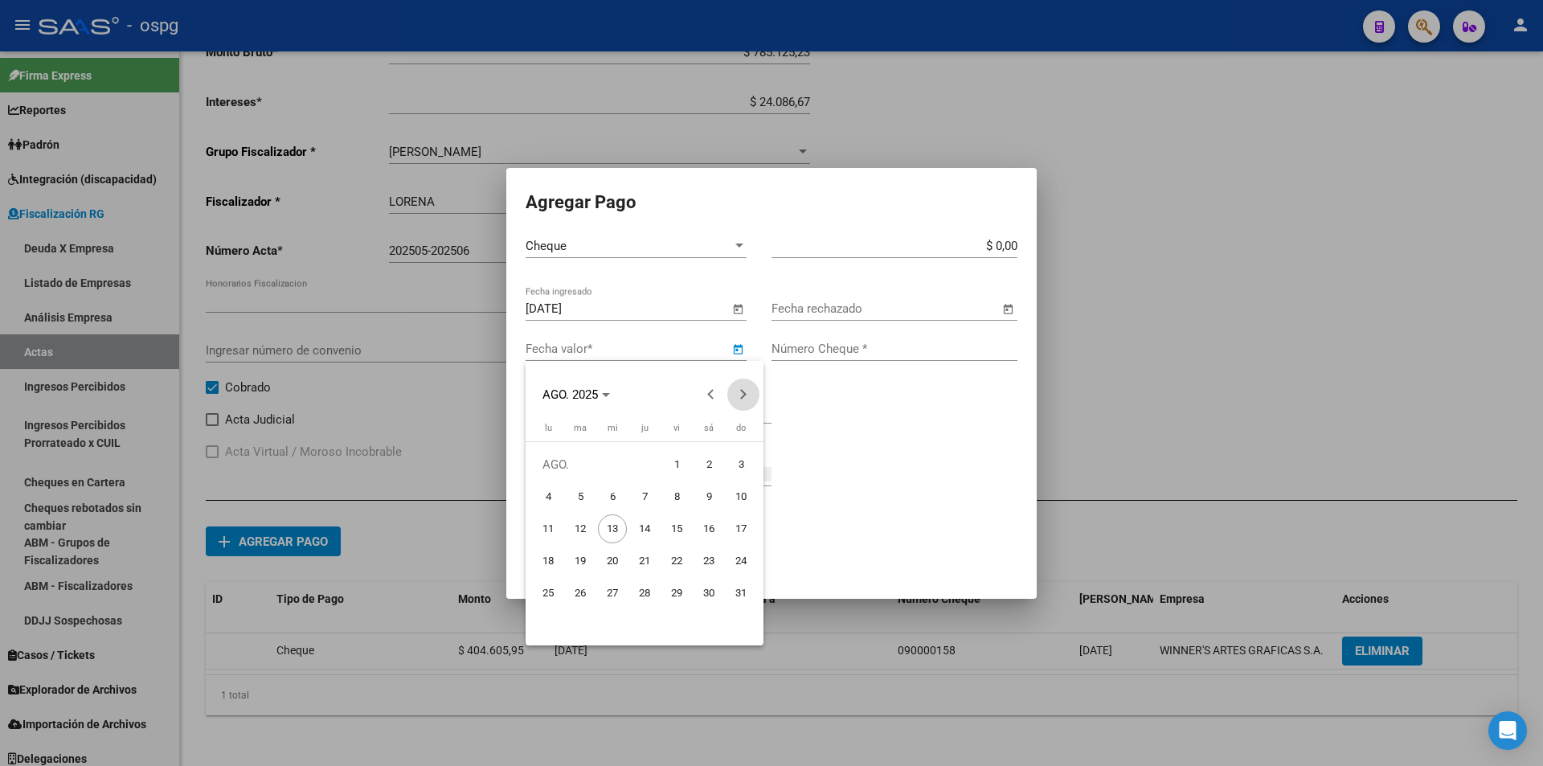
click at [743, 397] on button "Next month" at bounding box center [743, 394] width 32 height 32
click at [653, 559] on span "18" at bounding box center [644, 560] width 29 height 29
type input "[DATE]"
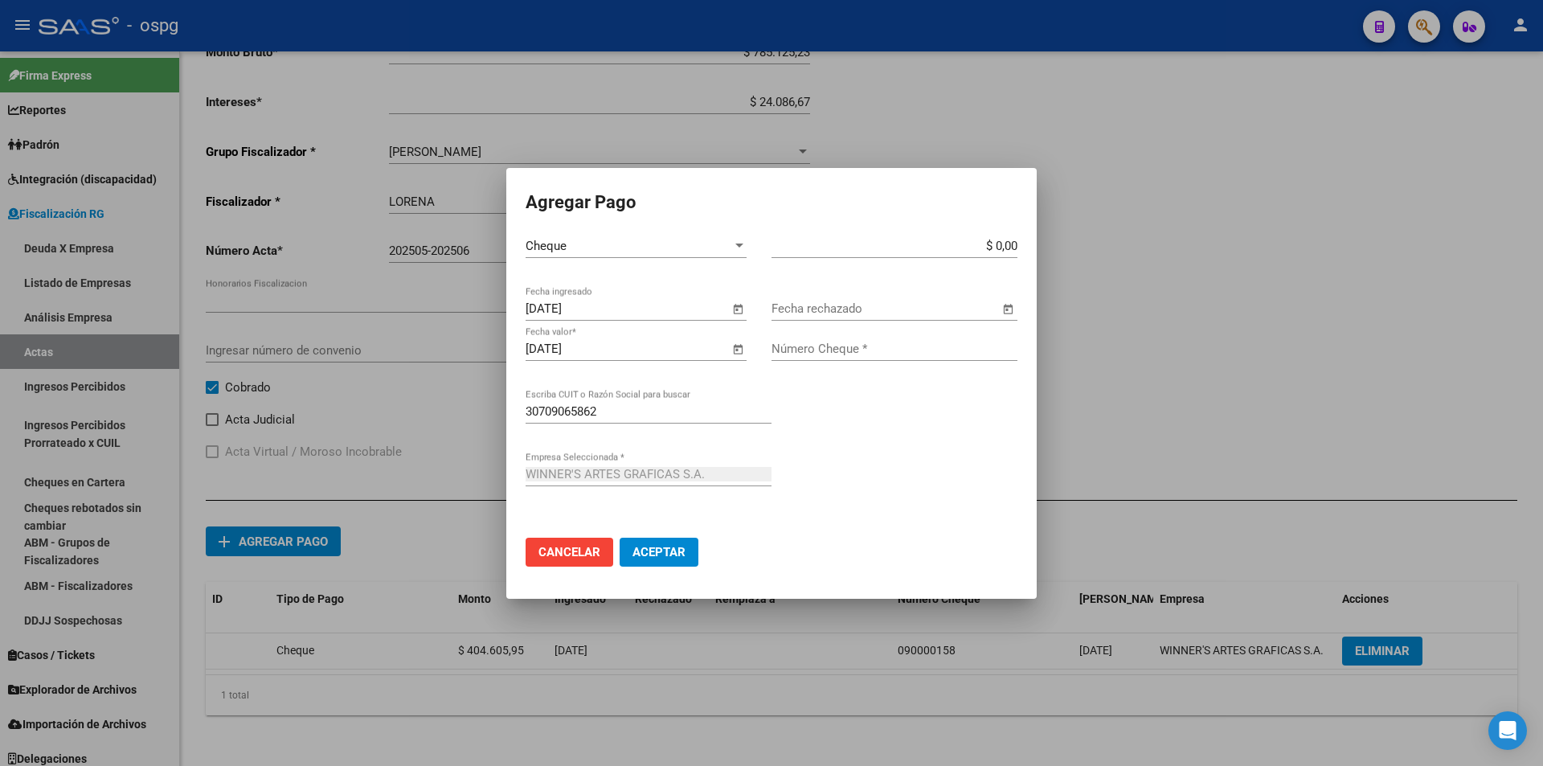
click at [1017, 243] on input "$ 0,00" at bounding box center [894, 246] width 246 height 14
type input "$ 404.605,95"
click at [865, 348] on input "Número Cheque *" at bounding box center [894, 349] width 246 height 14
type input "090000159"
click at [678, 550] on span "Aceptar" at bounding box center [658, 552] width 53 height 14
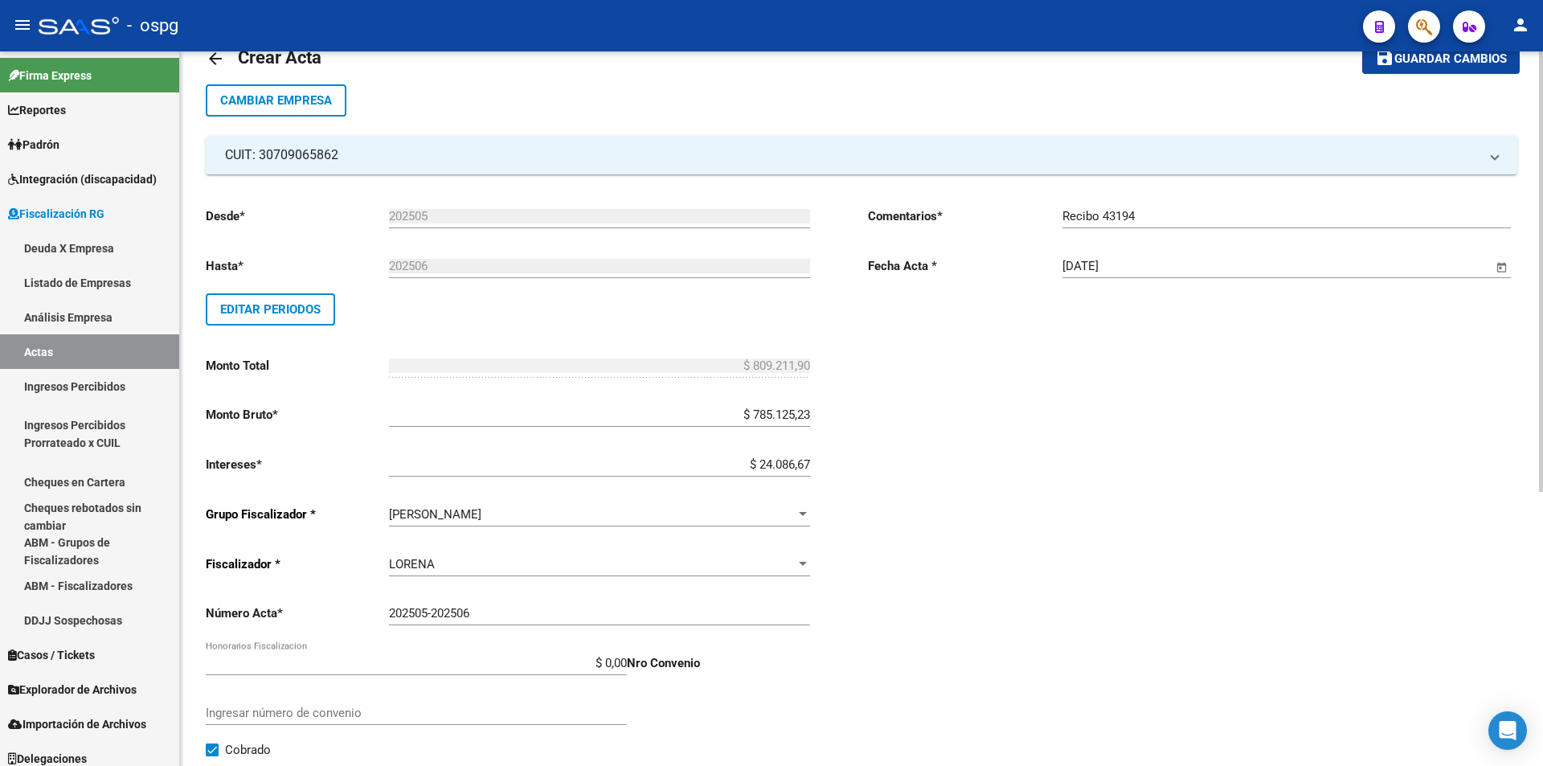
scroll to position [0, 0]
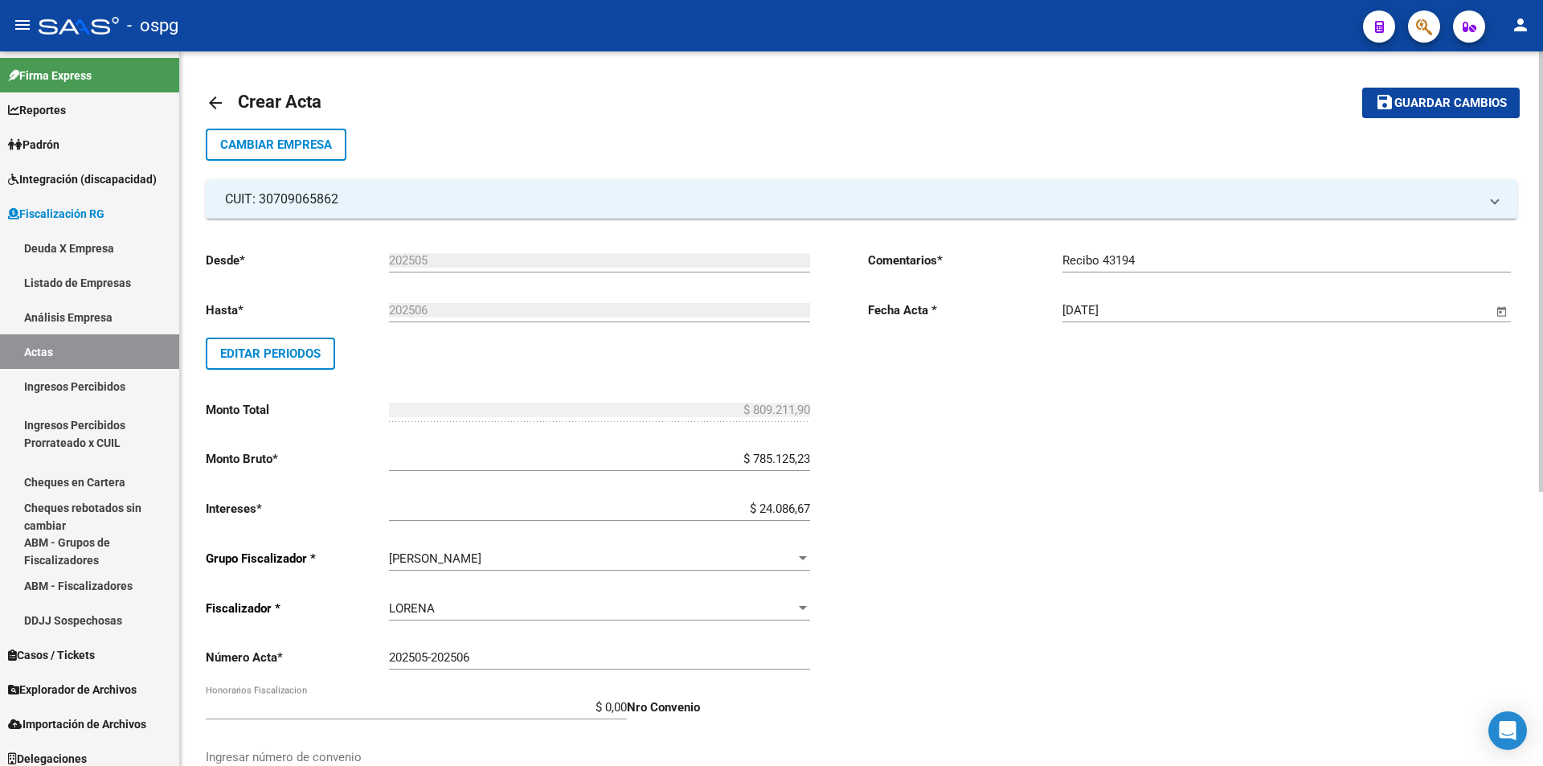
click at [1452, 105] on span "Guardar cambios" at bounding box center [1450, 103] width 113 height 14
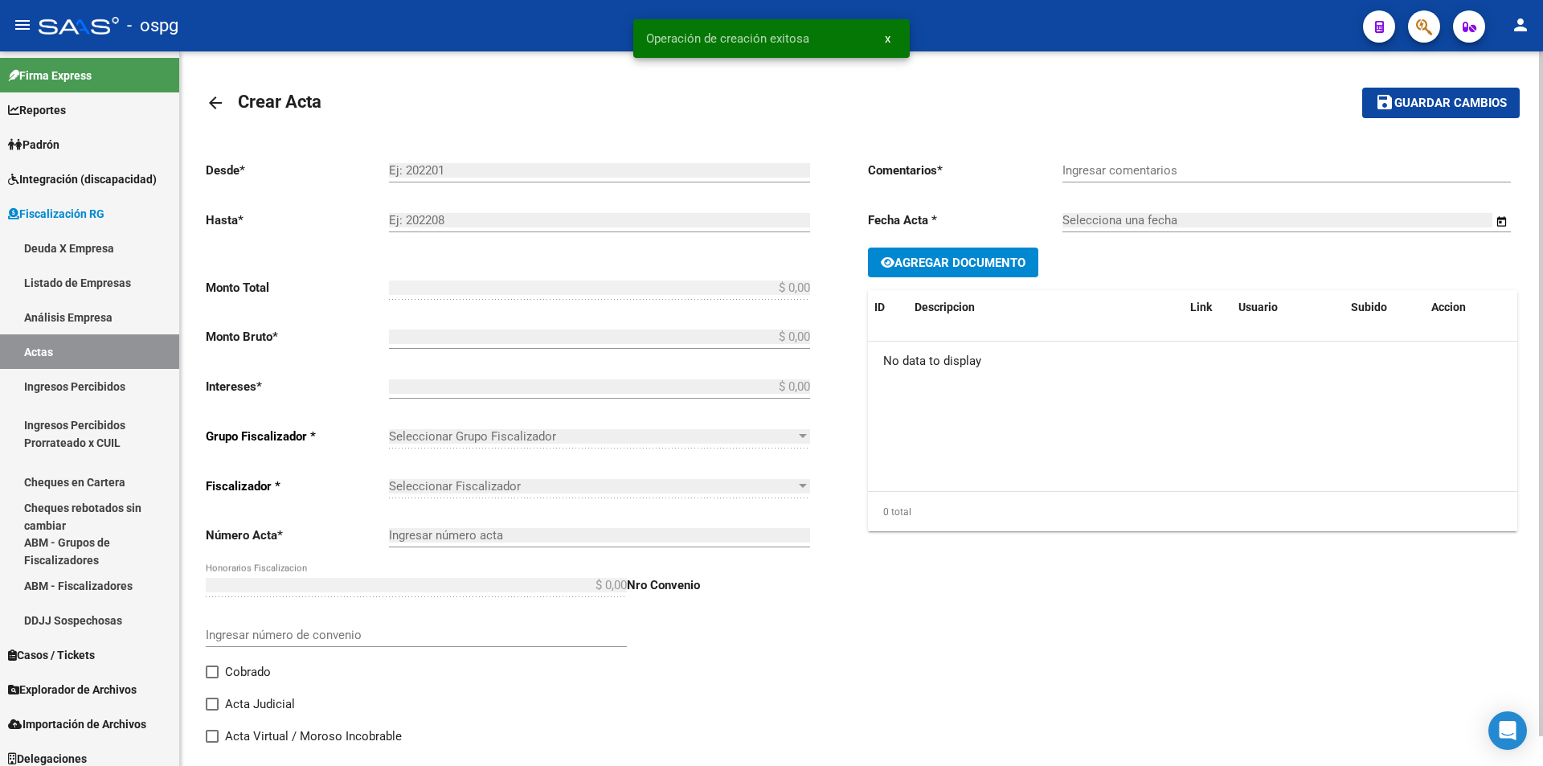
type input "202505"
type input "202506"
type input "$ 809.211,90"
type input "$ 785.125,23"
type input "$ 24.086,67"
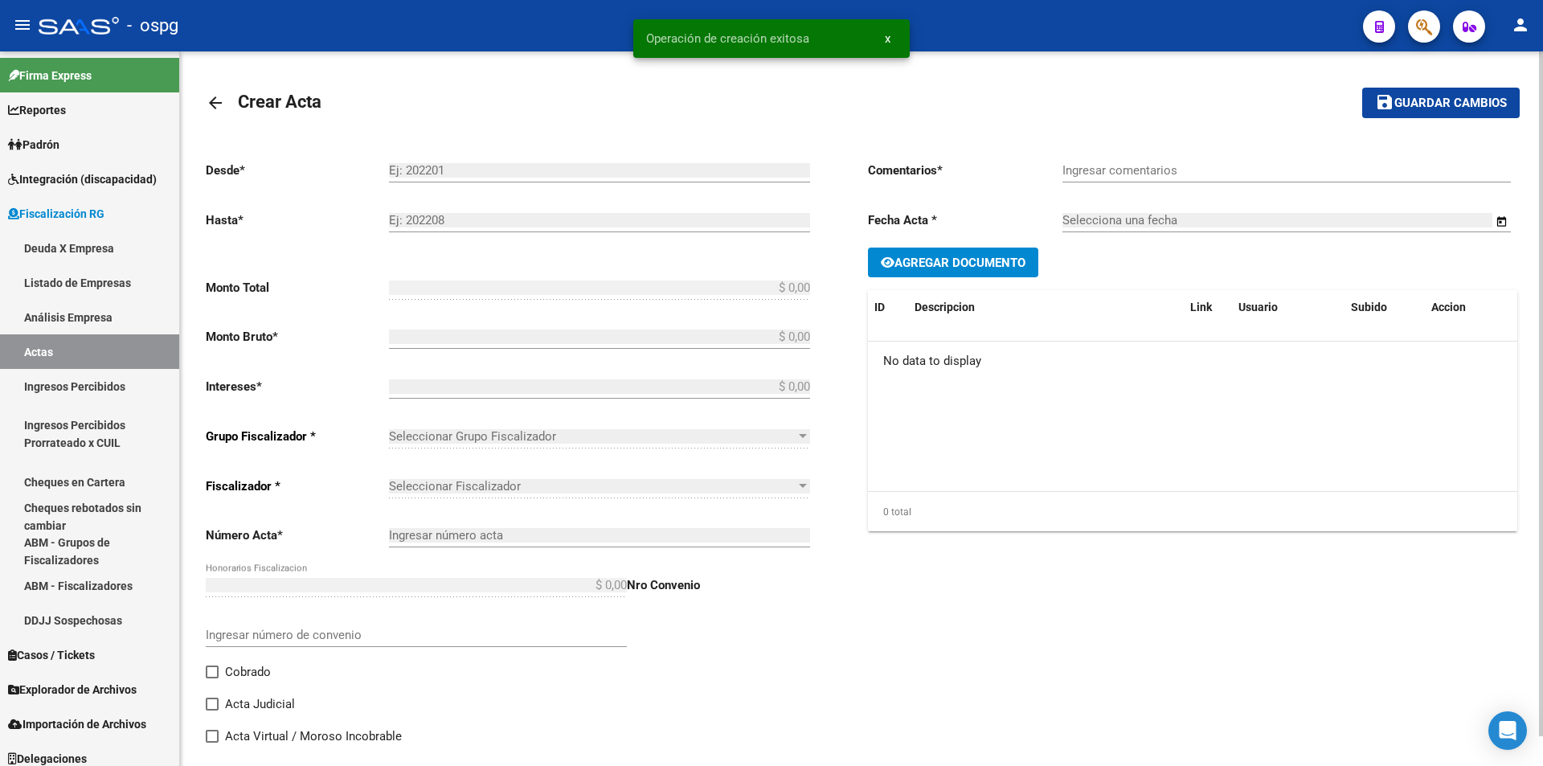
type input "202505-202506"
checkbox input "true"
type input "Recibo 43194"
type input "[DATE]"
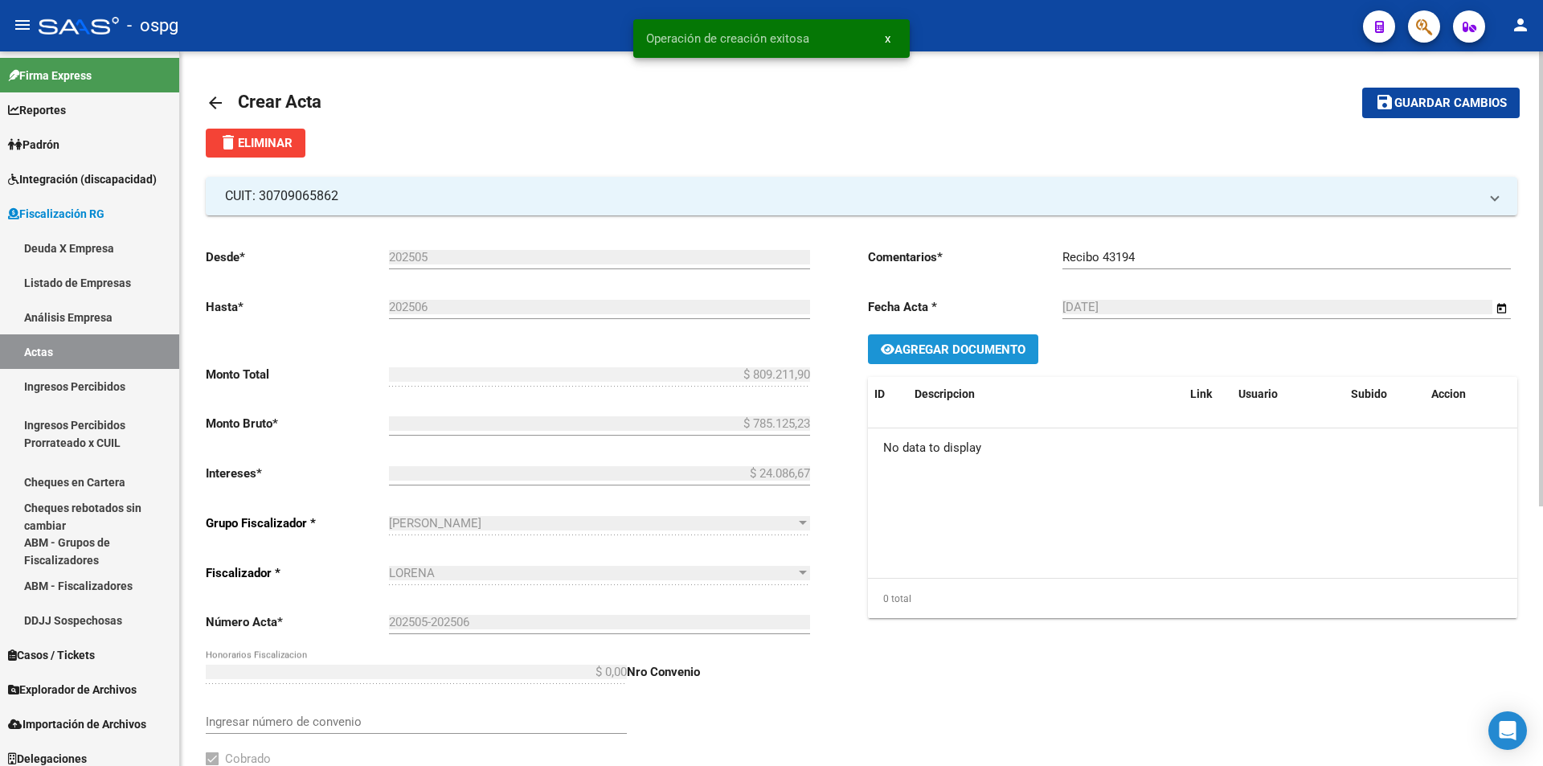
click at [984, 347] on span "Agregar Documento" at bounding box center [959, 349] width 131 height 14
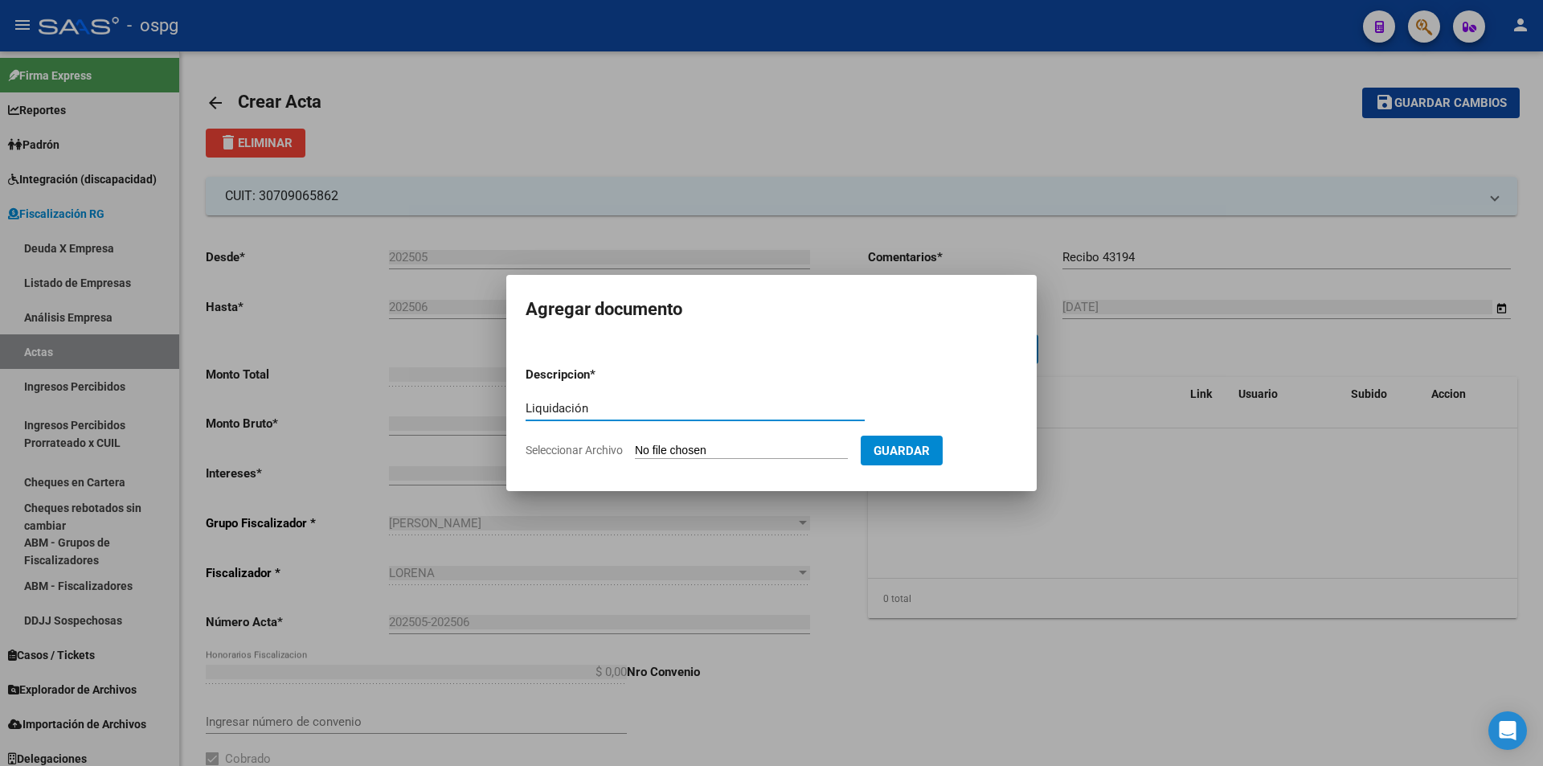
type input "Liquidación"
click at [733, 452] on input "Seleccionar Archivo" at bounding box center [741, 451] width 213 height 15
type input "C:\fakepath\Winners Artes Graf SA.pdf"
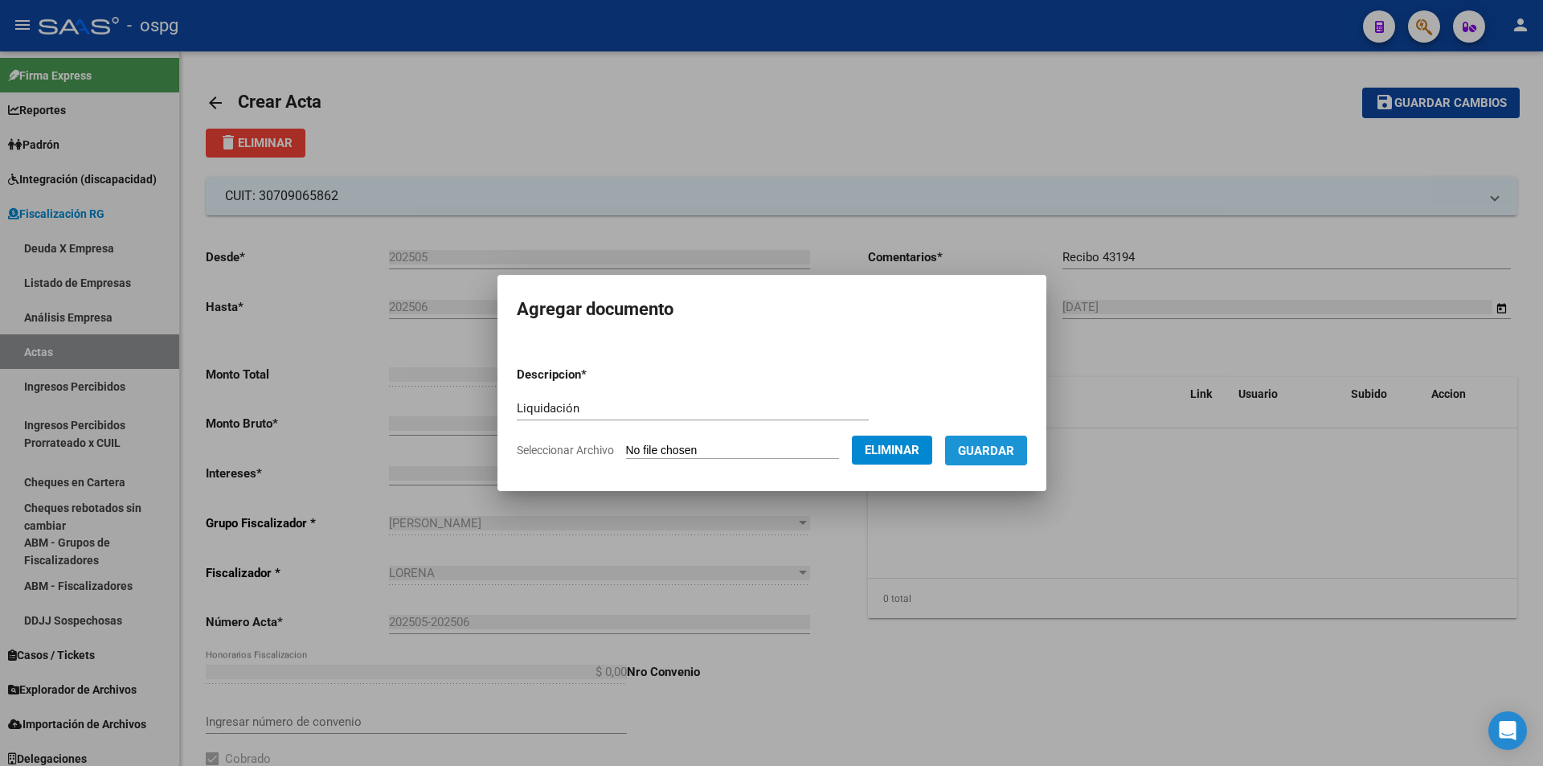
click at [1027, 451] on button "Guardar" at bounding box center [986, 451] width 82 height 30
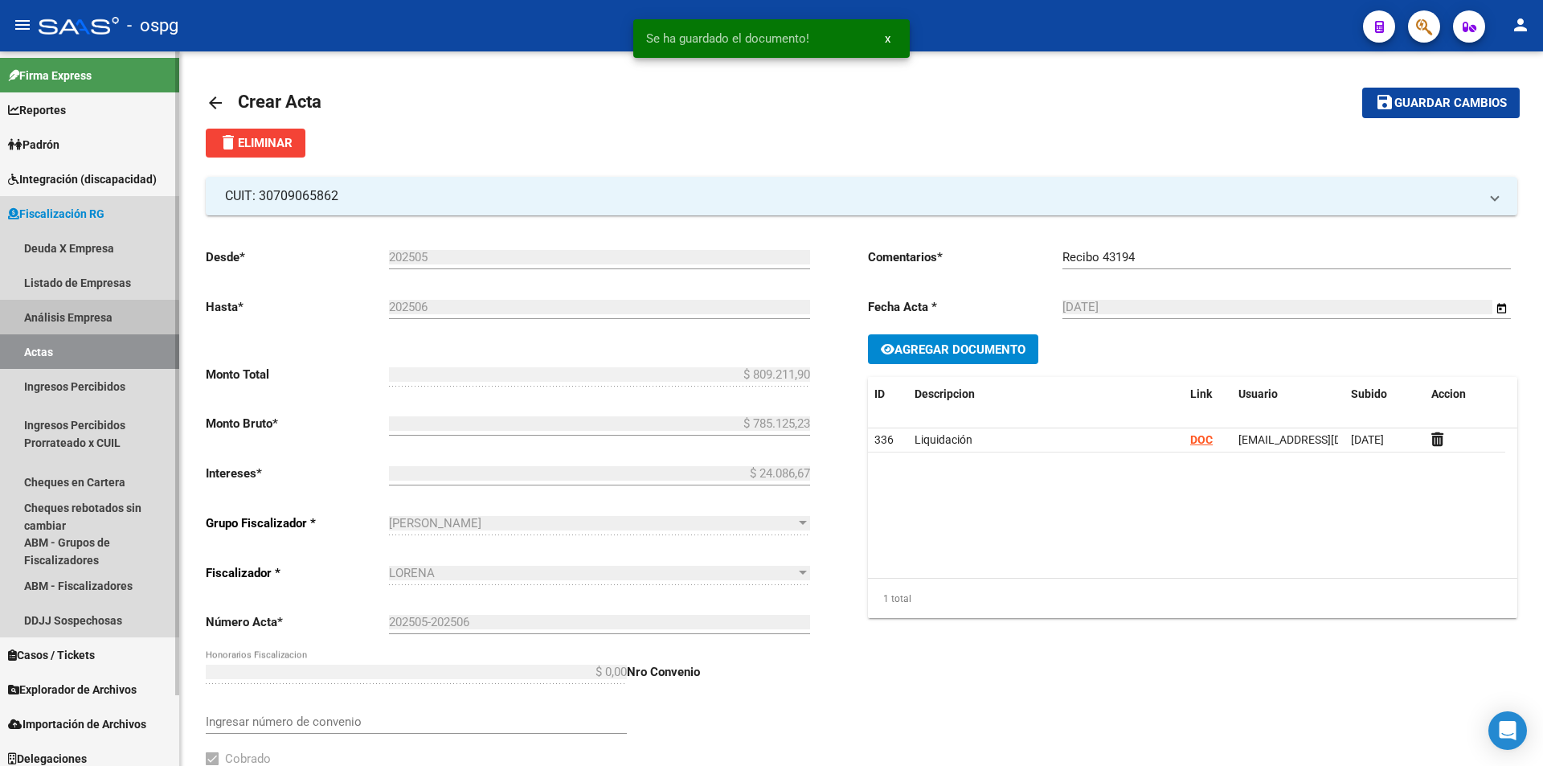
click at [83, 319] on link "Análisis Empresa" at bounding box center [89, 317] width 179 height 35
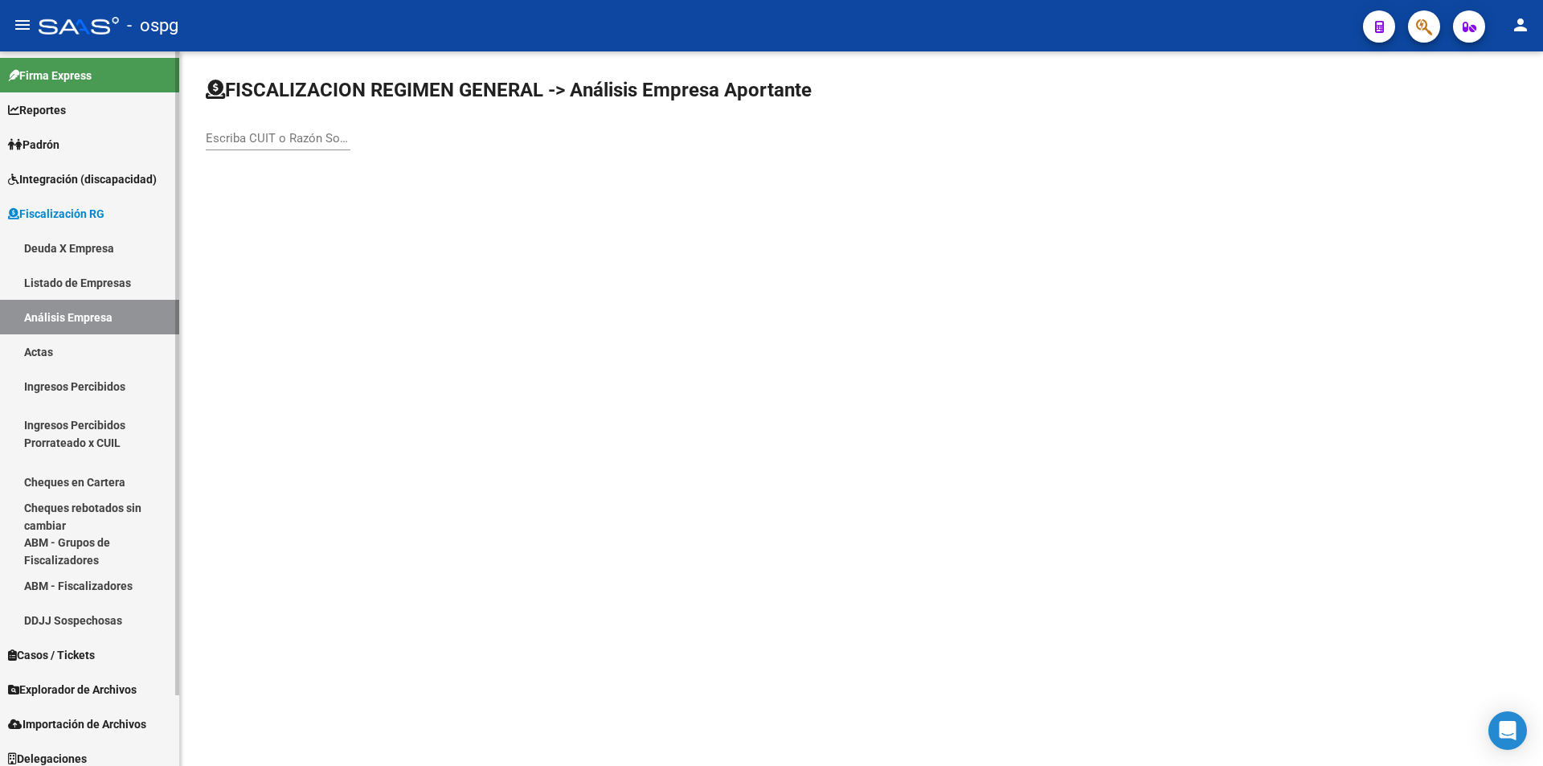
click at [60, 351] on link "Actas" at bounding box center [89, 351] width 179 height 35
